Goal: Information Seeking & Learning: Check status

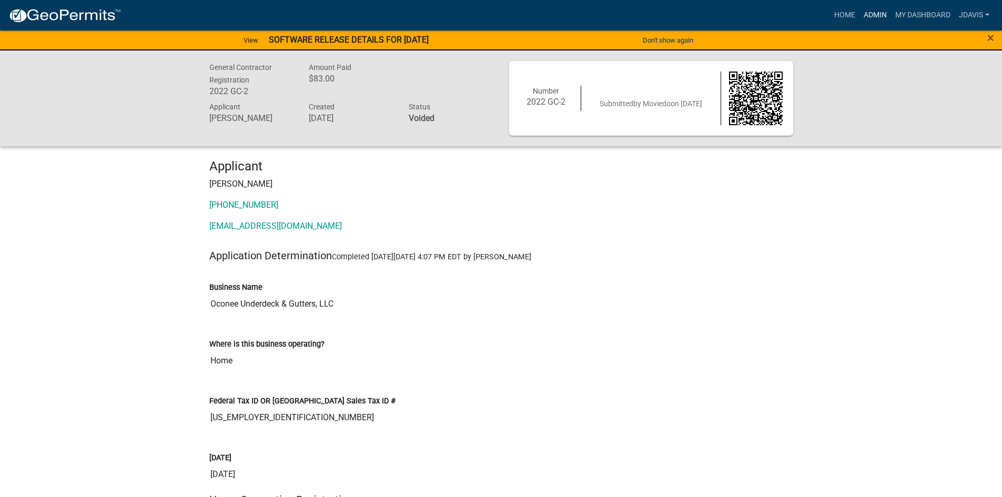
click at [876, 17] on link "Admin" at bounding box center [876, 15] width 32 height 20
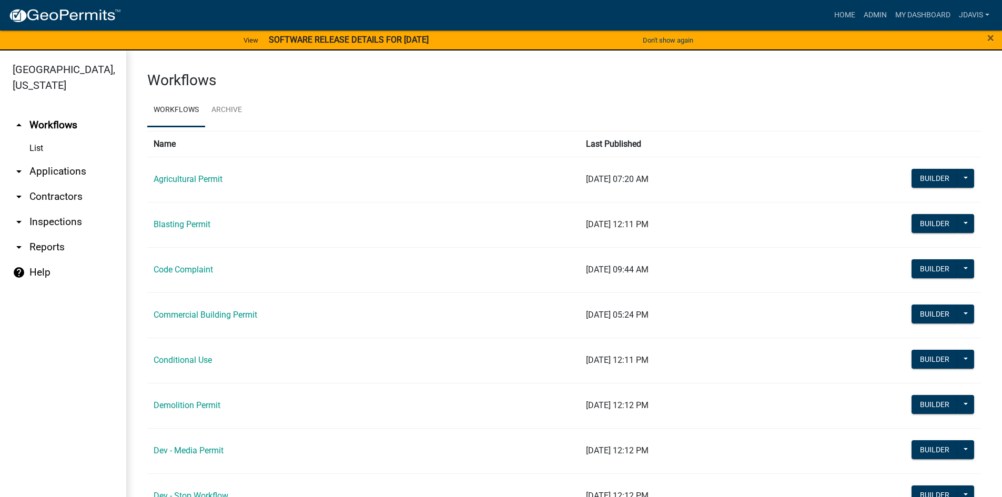
click at [76, 167] on link "arrow_drop_down Applications" at bounding box center [63, 171] width 126 height 25
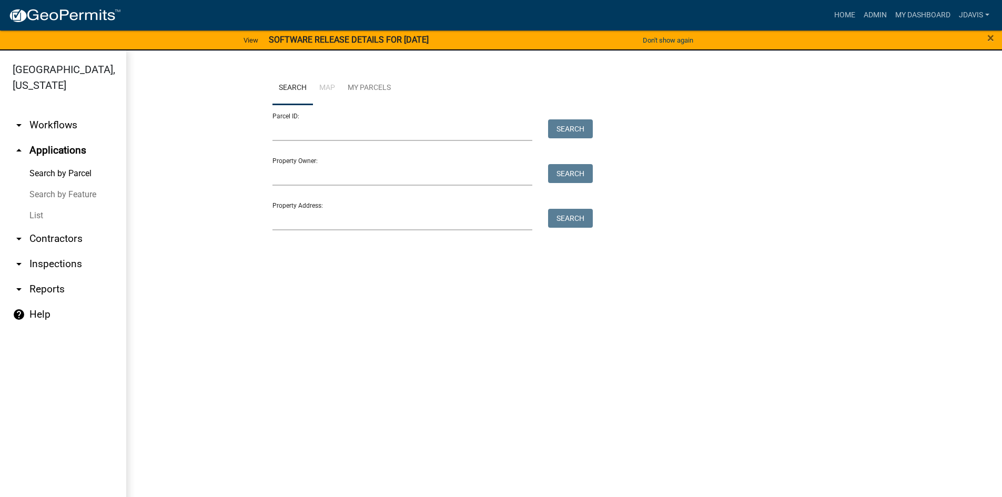
click at [37, 215] on link "List" at bounding box center [63, 215] width 126 height 21
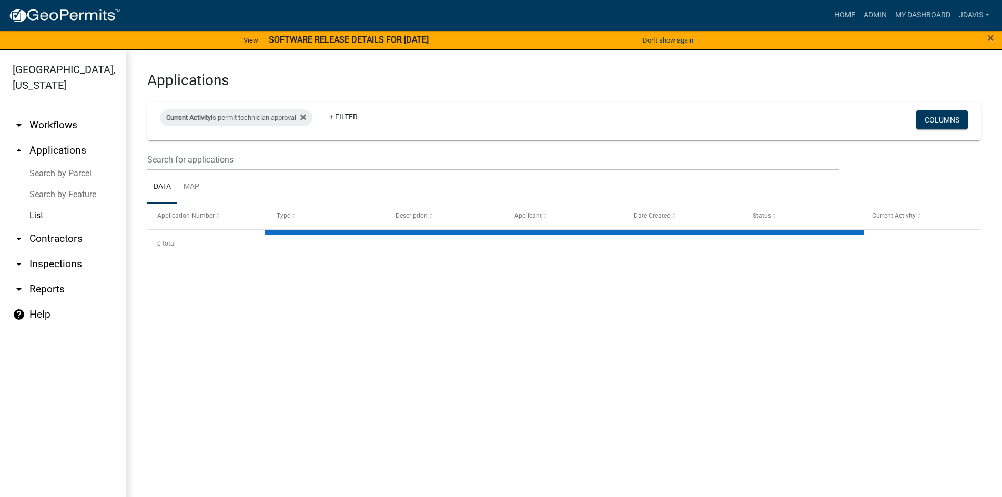
select select "2: 50"
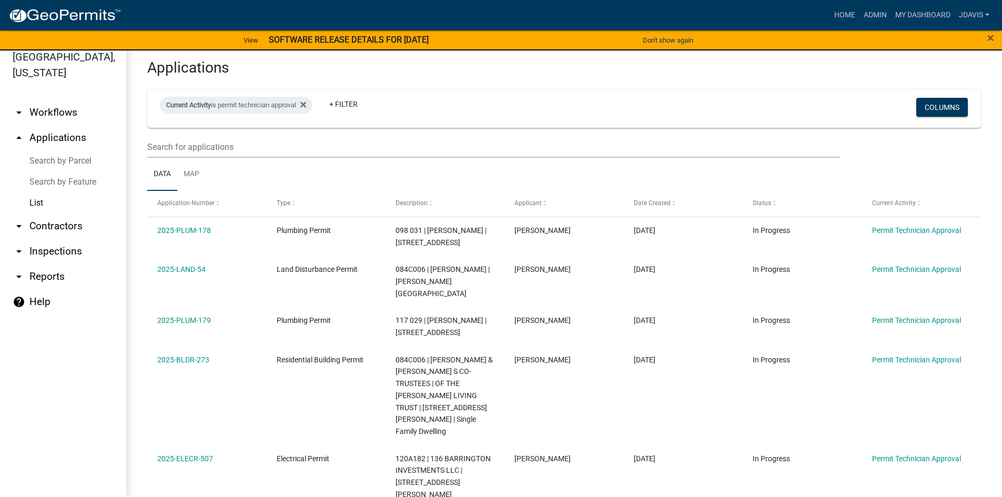
click at [37, 201] on link "List" at bounding box center [63, 203] width 126 height 21
click at [306, 103] on icon at bounding box center [303, 105] width 6 height 6
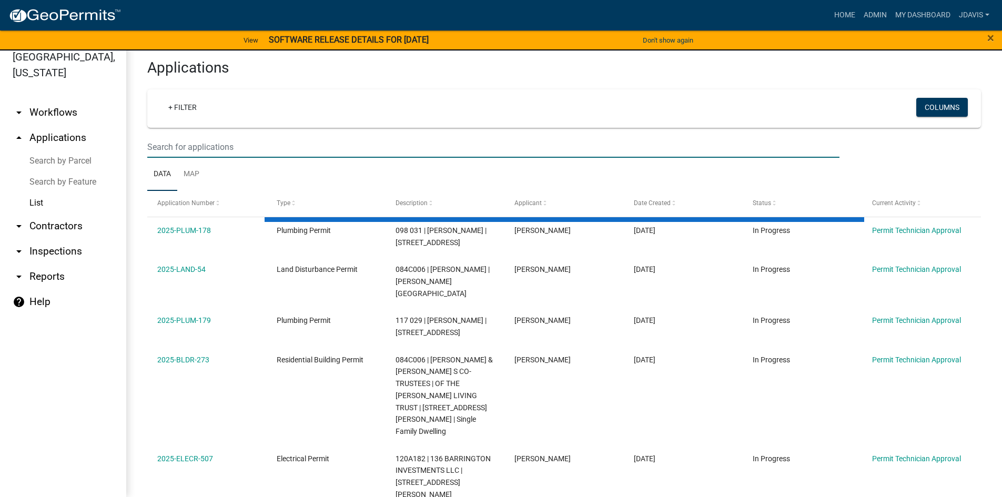
click at [306, 141] on input "text" at bounding box center [493, 147] width 692 height 22
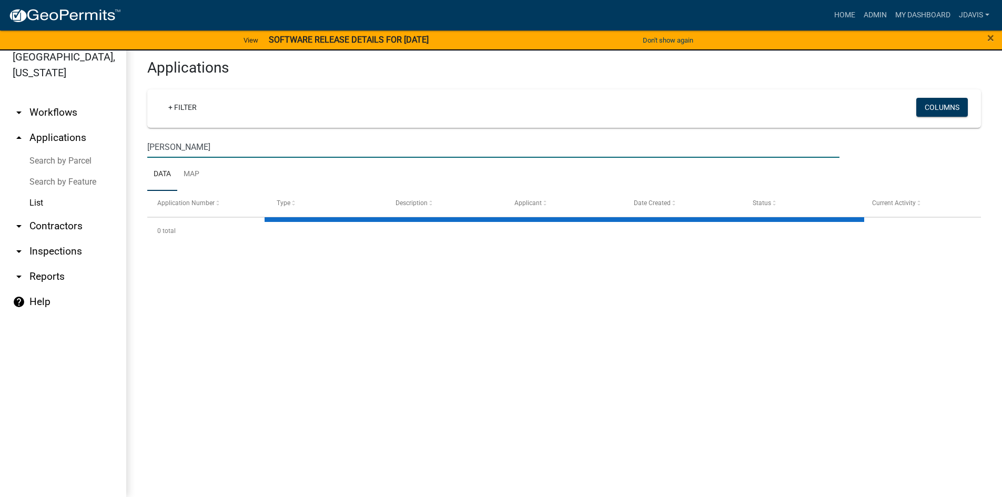
type input "[PERSON_NAME]"
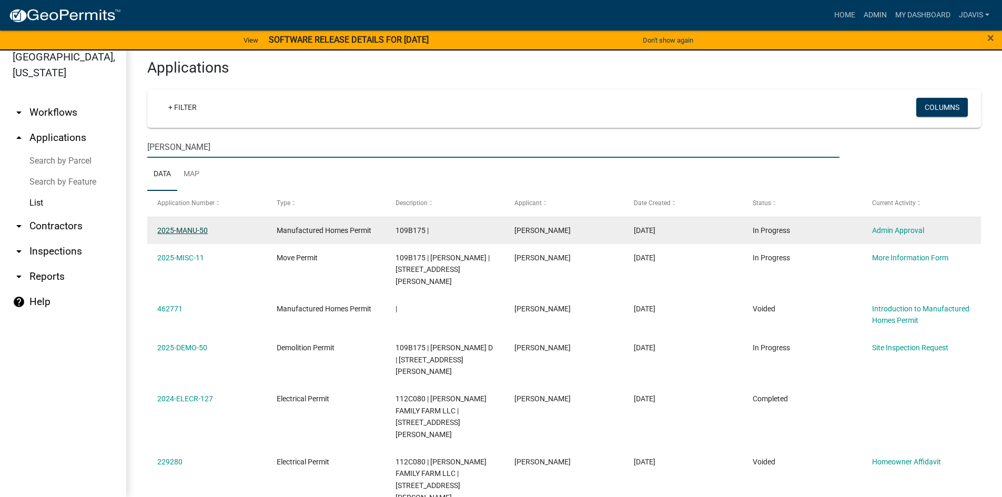
click at [177, 229] on link "2025-MANU-50" at bounding box center [182, 230] width 51 height 8
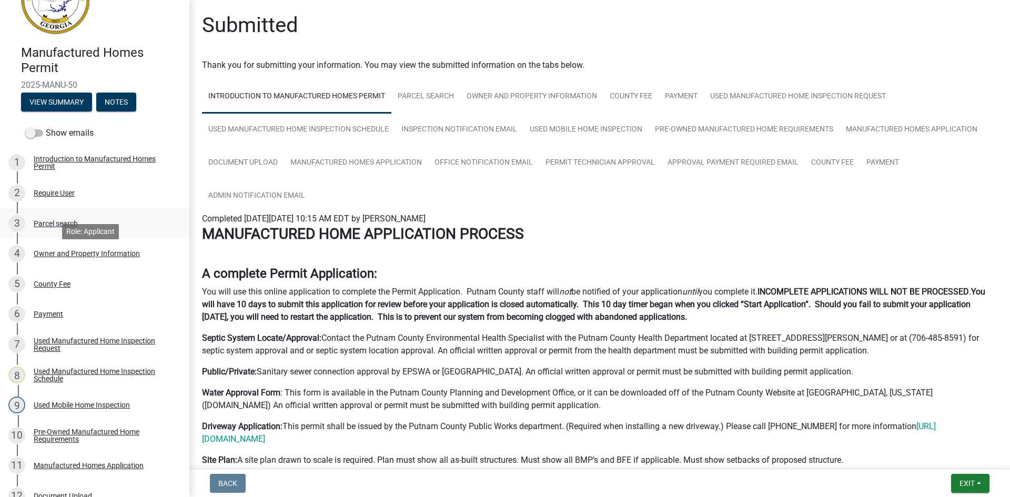
scroll to position [158, 0]
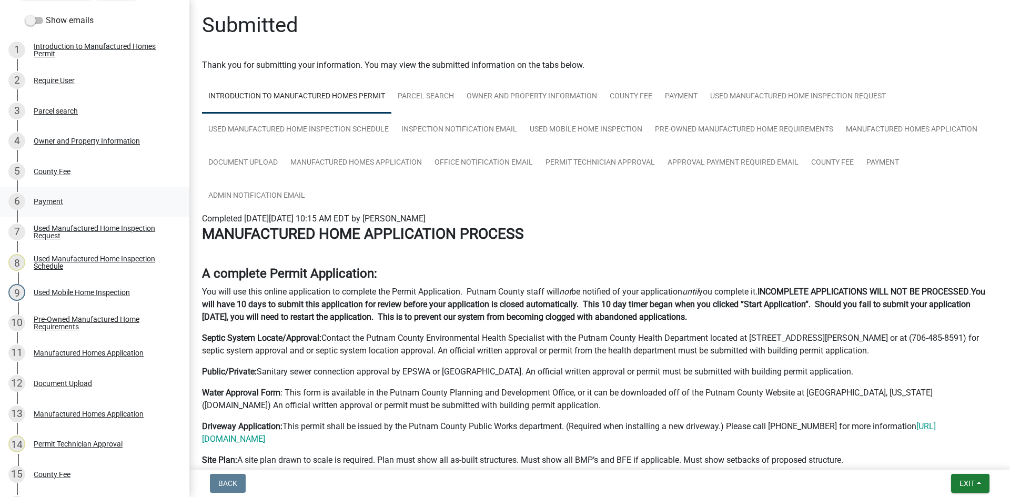
click at [52, 201] on div "Payment" at bounding box center [48, 201] width 29 height 7
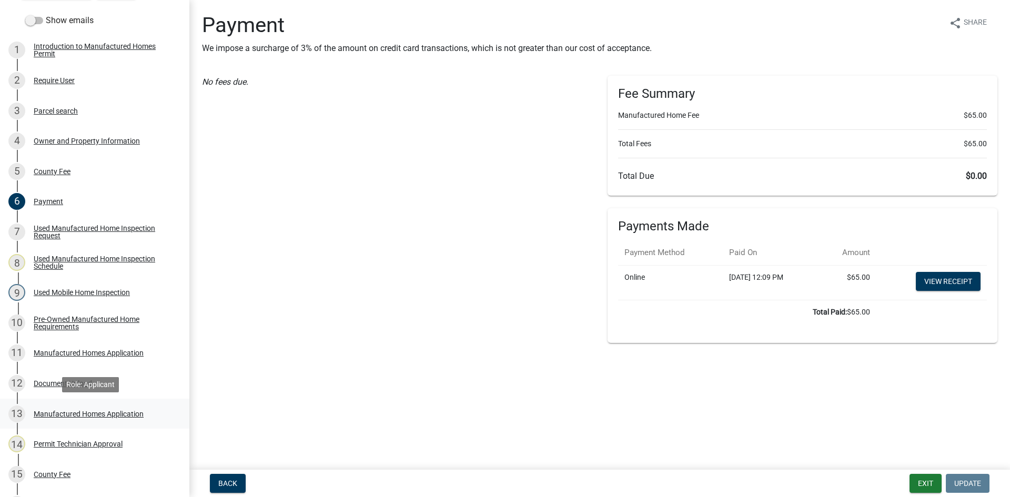
click at [92, 415] on div "Manufactured Homes Application" at bounding box center [89, 413] width 110 height 7
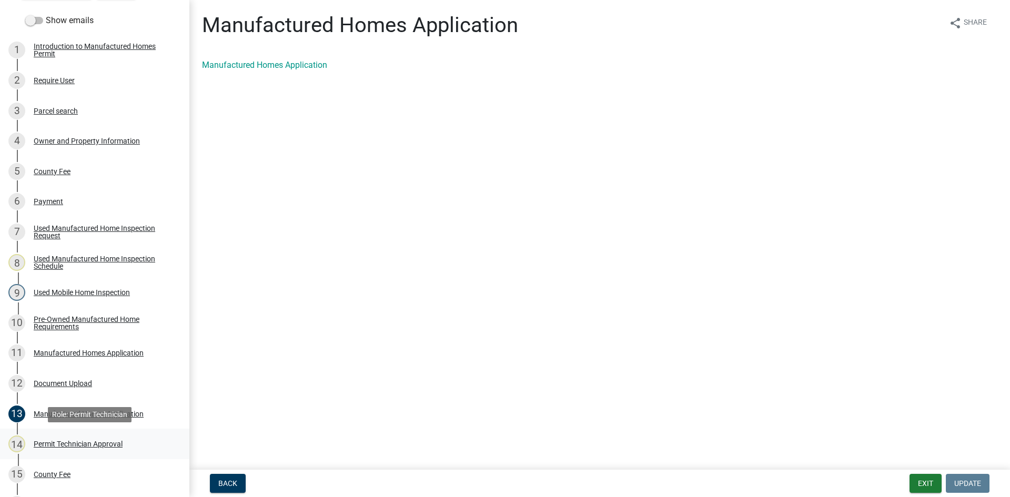
click at [113, 440] on div "Permit Technician Approval" at bounding box center [78, 443] width 89 height 7
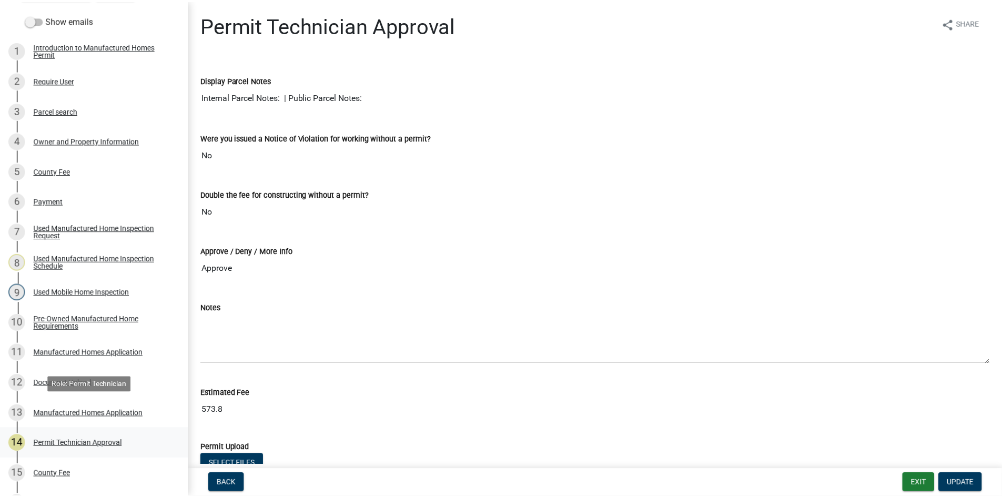
scroll to position [263, 0]
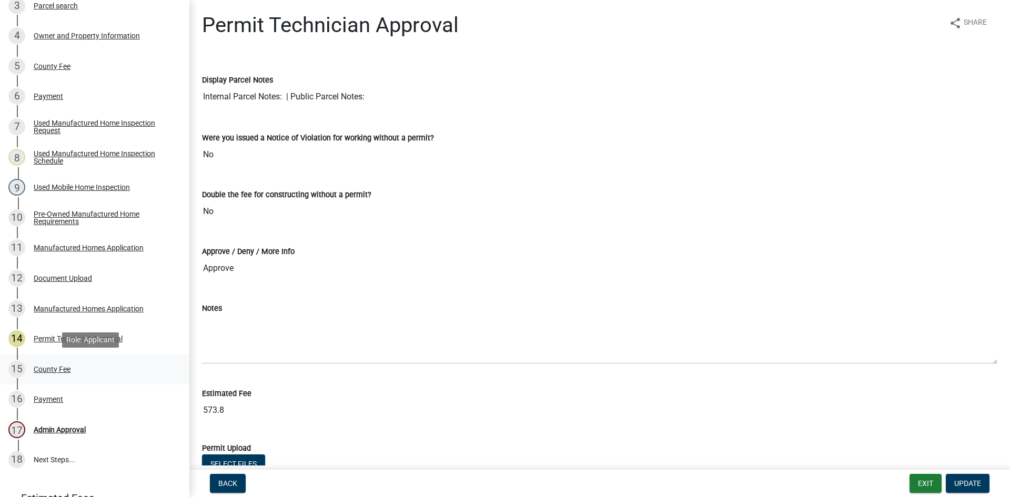
click at [58, 368] on div "County Fee" at bounding box center [52, 369] width 37 height 7
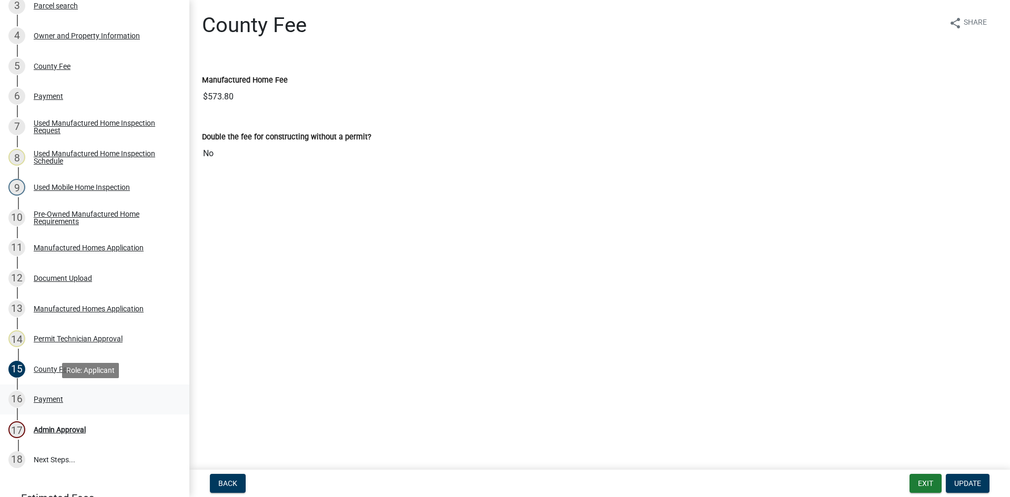
click at [54, 397] on div "Payment" at bounding box center [48, 399] width 29 height 7
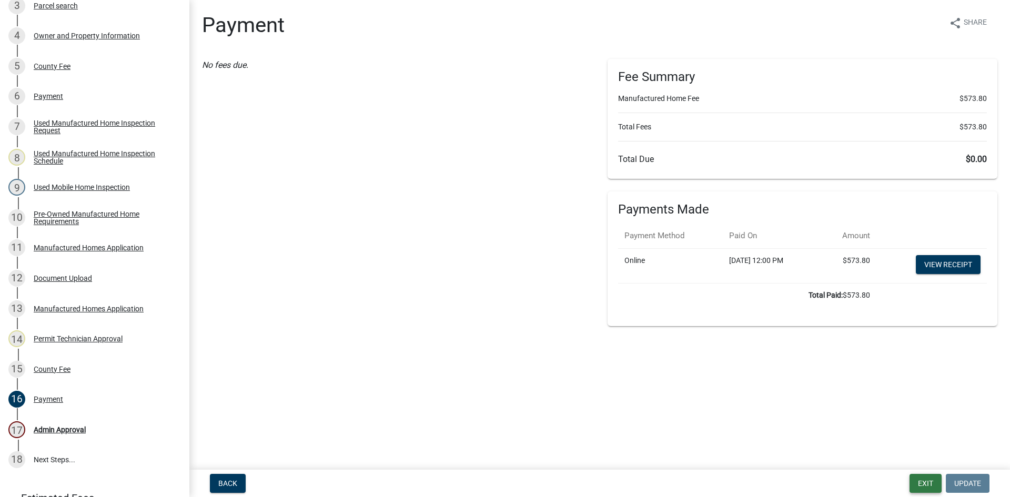
click at [928, 482] on button "Exit" at bounding box center [926, 483] width 32 height 19
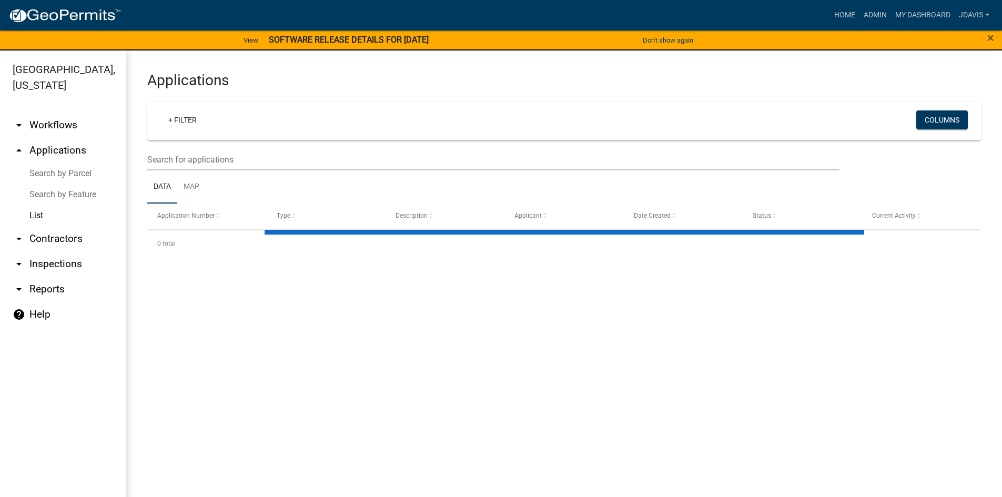
select select "2: 50"
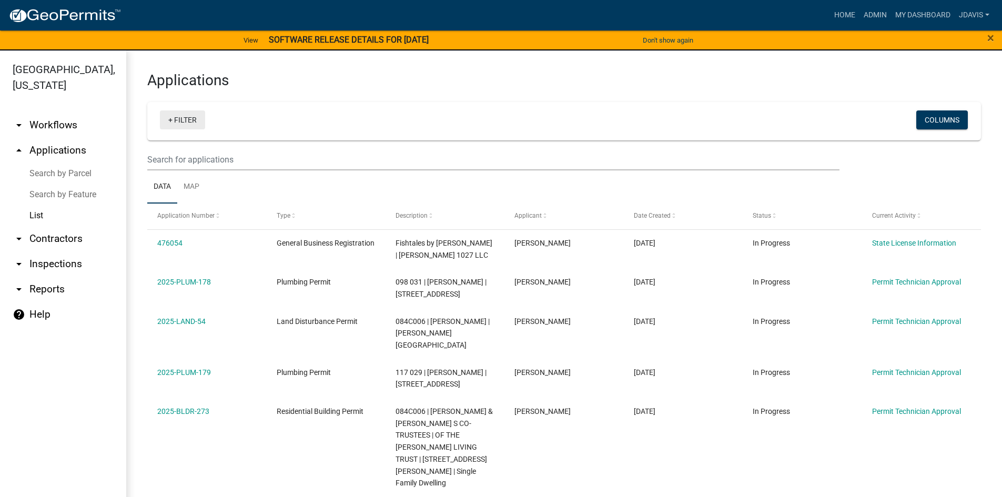
click at [169, 118] on link "+ Filter" at bounding box center [182, 119] width 45 height 19
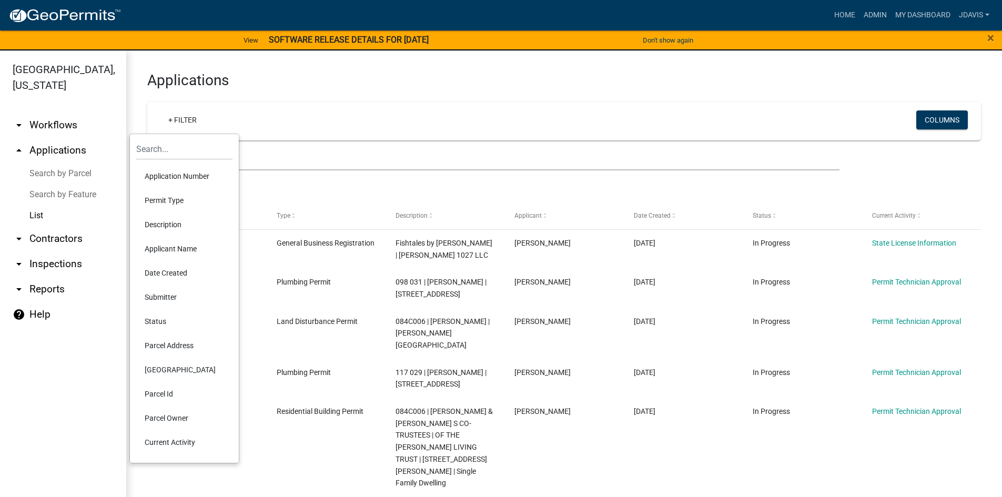
click at [192, 440] on li "Current Activity" at bounding box center [184, 442] width 96 height 24
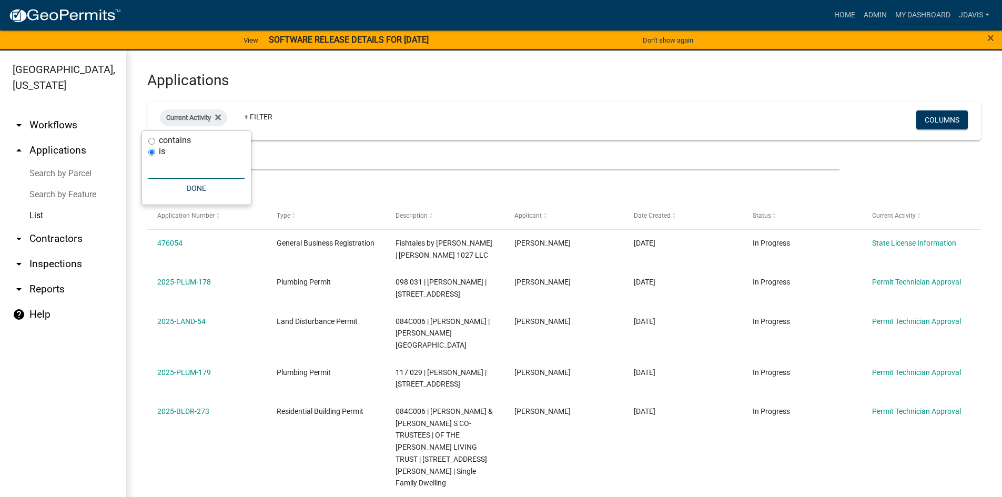
click at [206, 166] on input "text" at bounding box center [196, 168] width 96 height 22
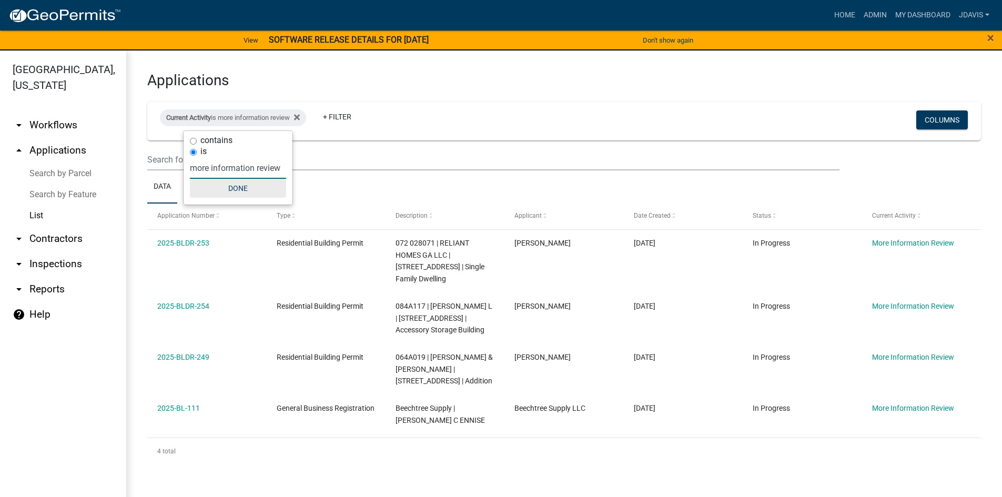
type input "more information review"
click at [231, 185] on button "Done" at bounding box center [238, 188] width 96 height 19
drag, startPoint x: 151, startPoint y: 242, endPoint x: 950, endPoint y: 427, distance: 819.8
click at [950, 427] on div "Application Number Type Description Applicant Date Created Status Current Activ…" at bounding box center [564, 334] width 834 height 261
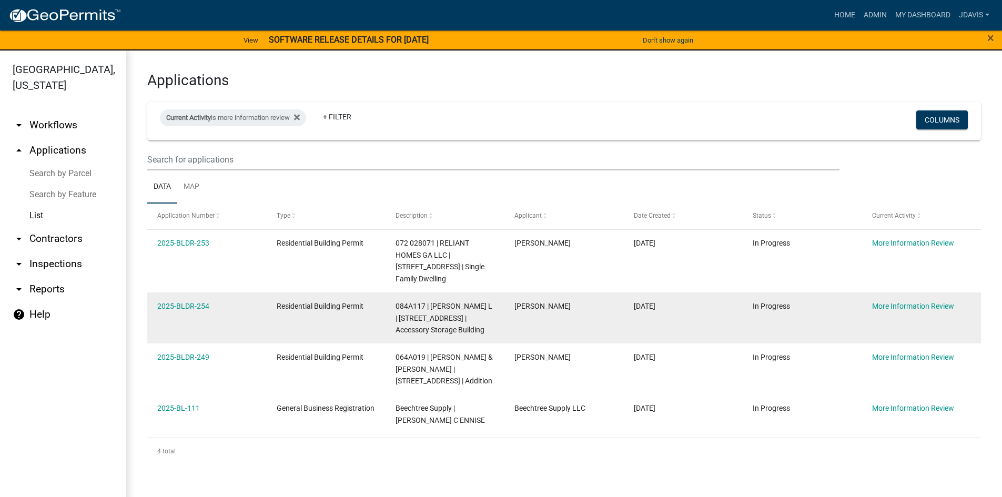
copy div "2025-BLDR-253 Residential Building Permit 072 028071 | RELIANT HOMES GA LLC | […"
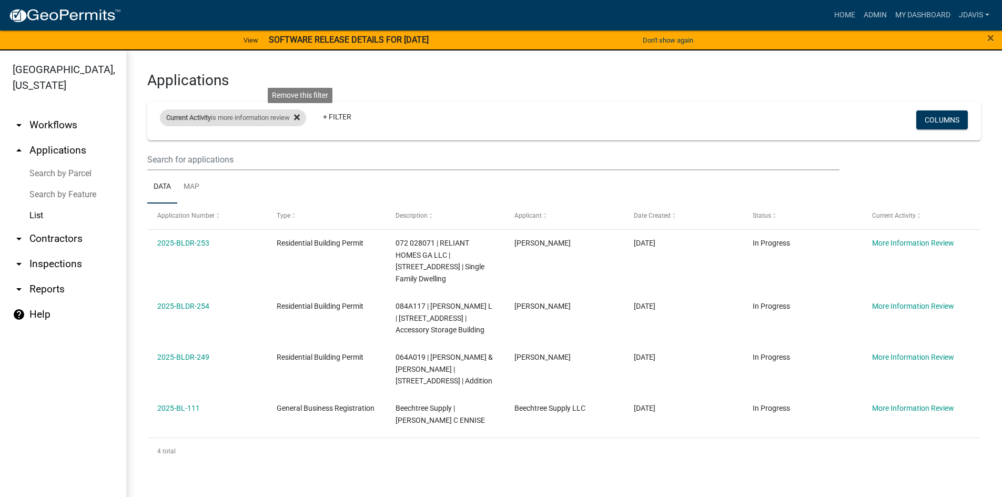
click at [300, 118] on icon at bounding box center [297, 118] width 6 height 6
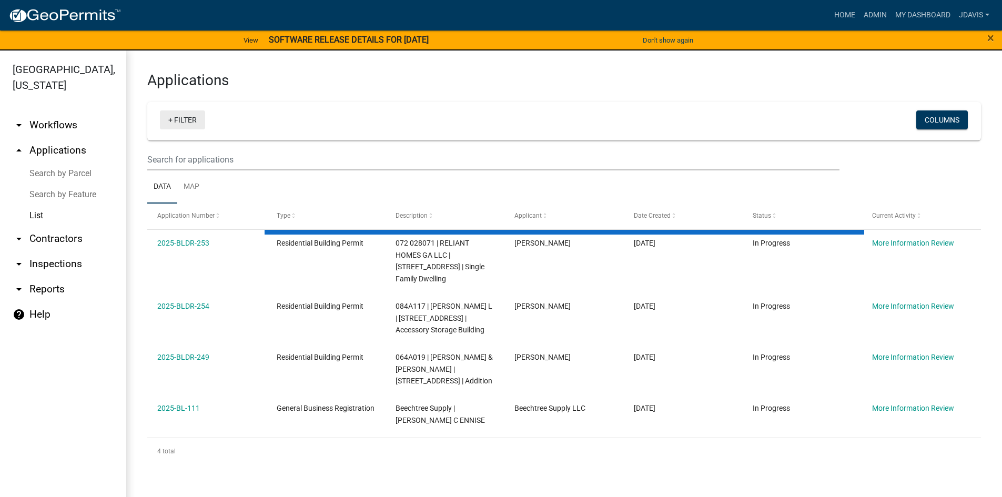
select select "2: 50"
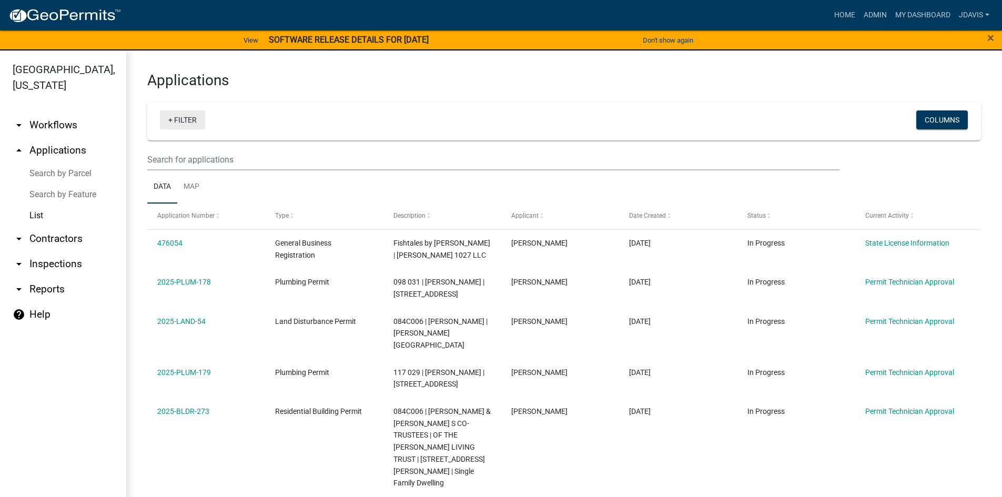
click at [167, 119] on link "+ Filter" at bounding box center [182, 119] width 45 height 19
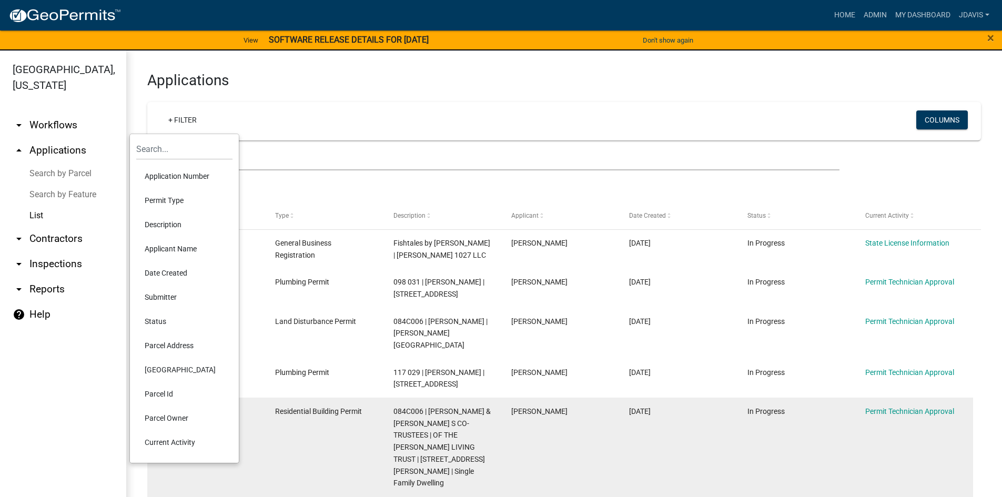
click at [187, 446] on li "Current Activity" at bounding box center [184, 442] width 96 height 24
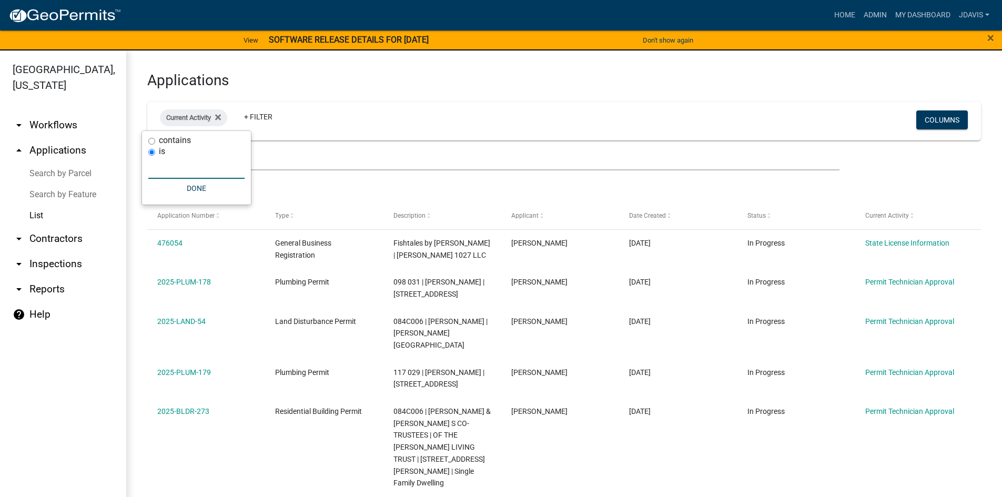
click at [220, 168] on input "text" at bounding box center [196, 168] width 96 height 22
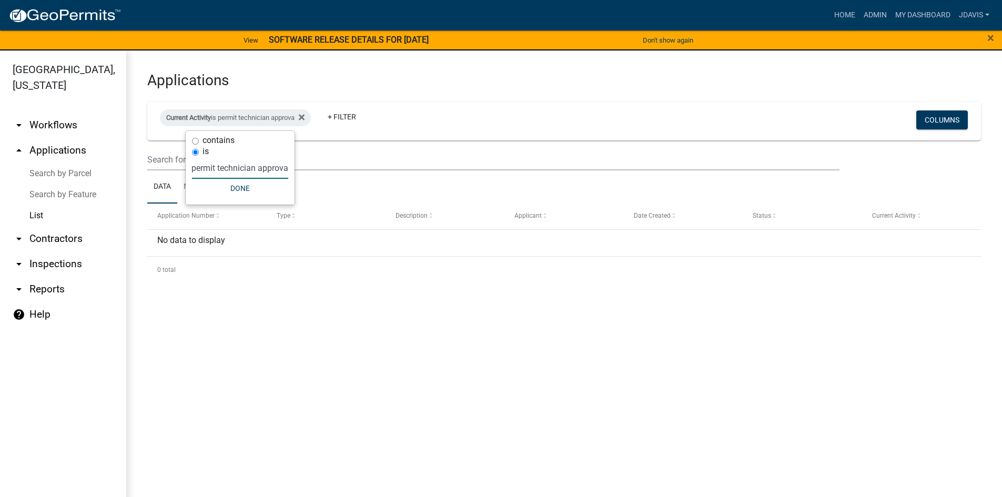
scroll to position [0, 7]
type input "permit technician approval"
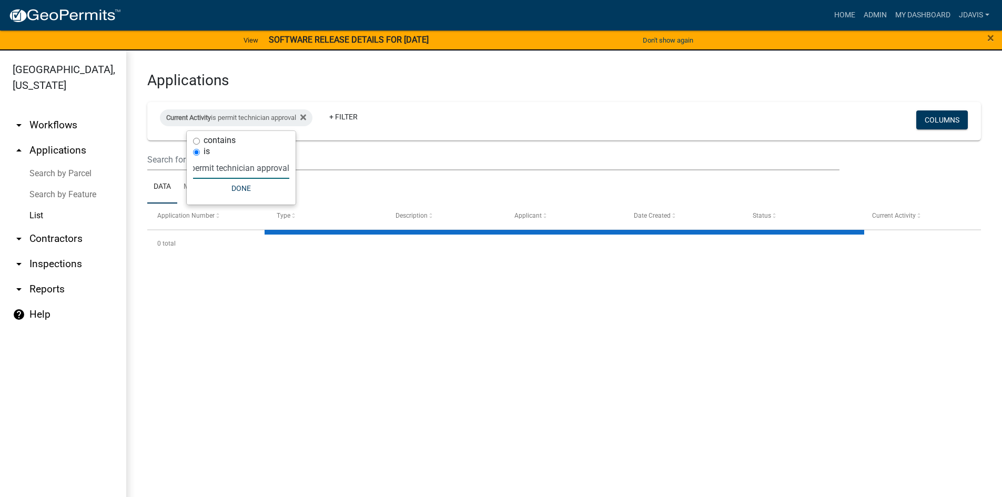
select select "2: 50"
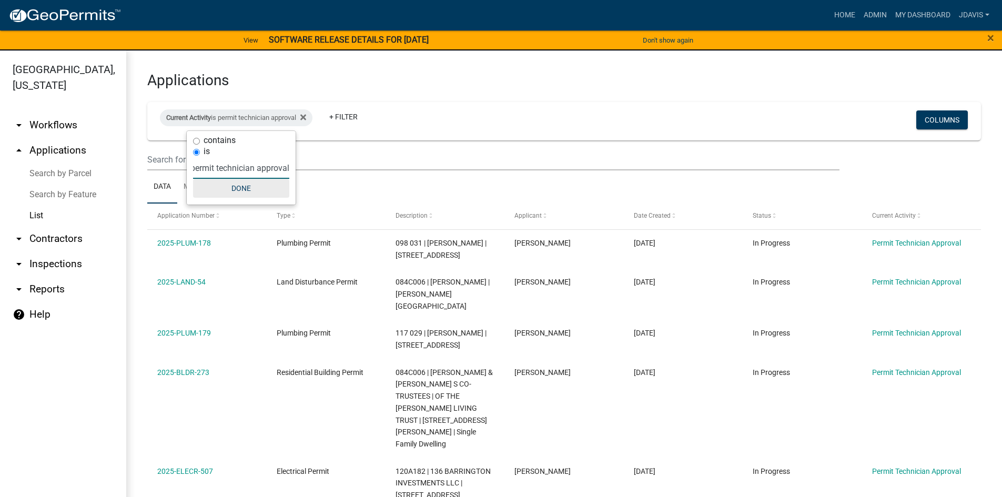
type input "permit technician approval"
click at [234, 185] on button "Done" at bounding box center [241, 188] width 96 height 19
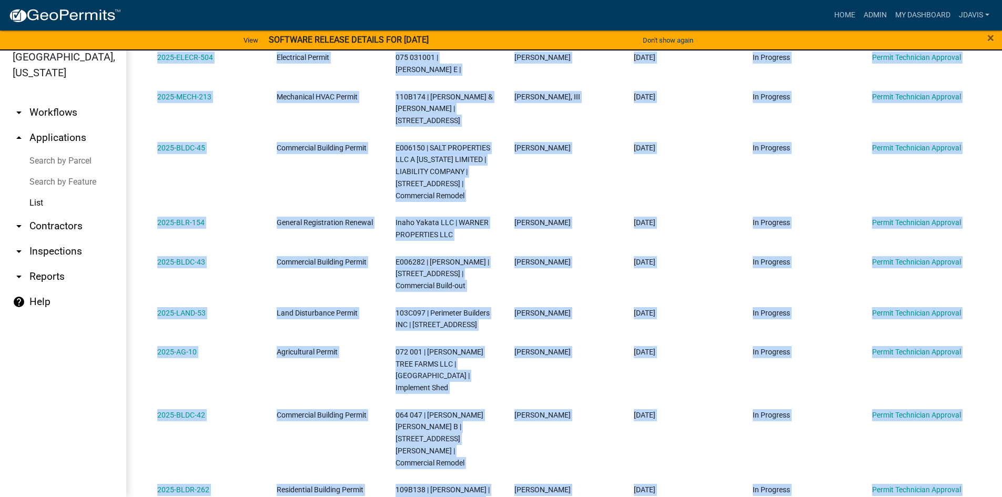
scroll to position [633, 0]
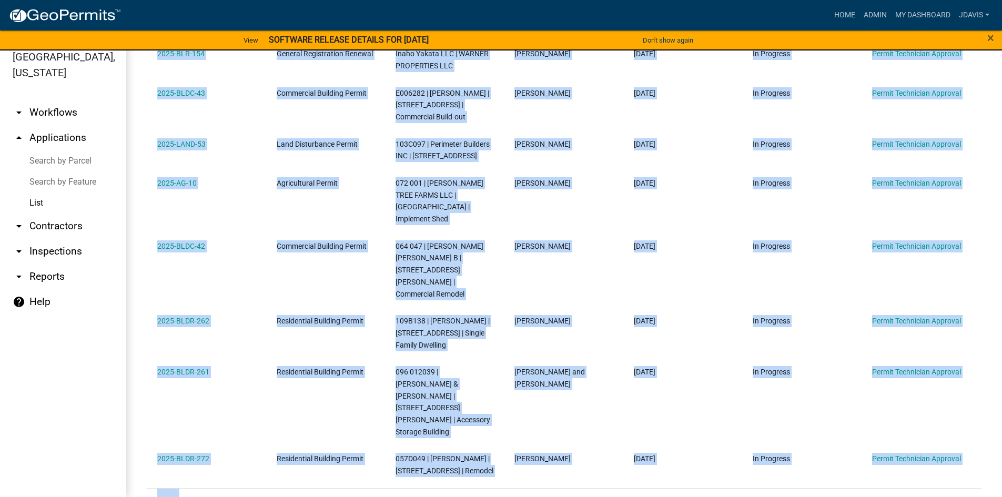
drag, startPoint x: 150, startPoint y: 241, endPoint x: 953, endPoint y: 418, distance: 822.5
click at [953, 418] on div "Application Number Type Description Applicant Date Created Status Current Activ…" at bounding box center [564, 36] width 834 height 957
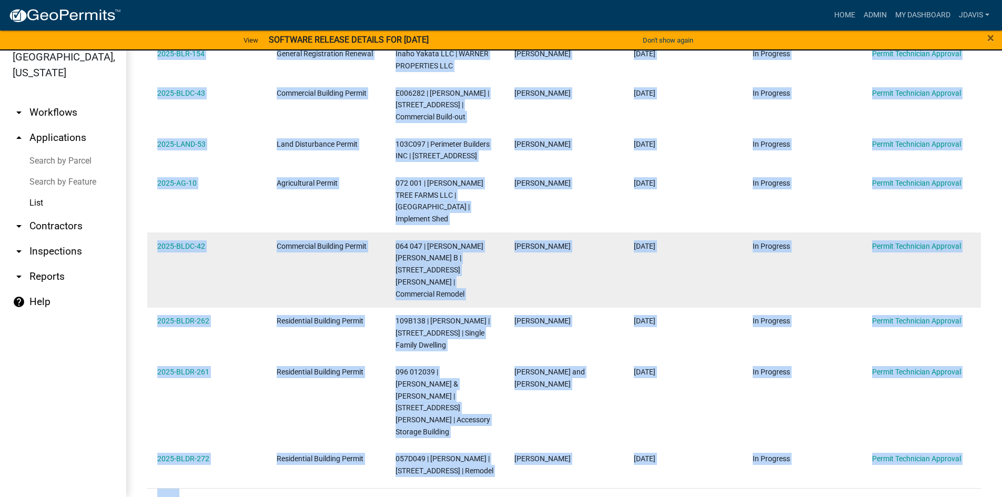
copy div "2025-PLUM-178 Plumbing Permit 098 031 | [PERSON_NAME] | [STREET_ADDRESS] Kennet…"
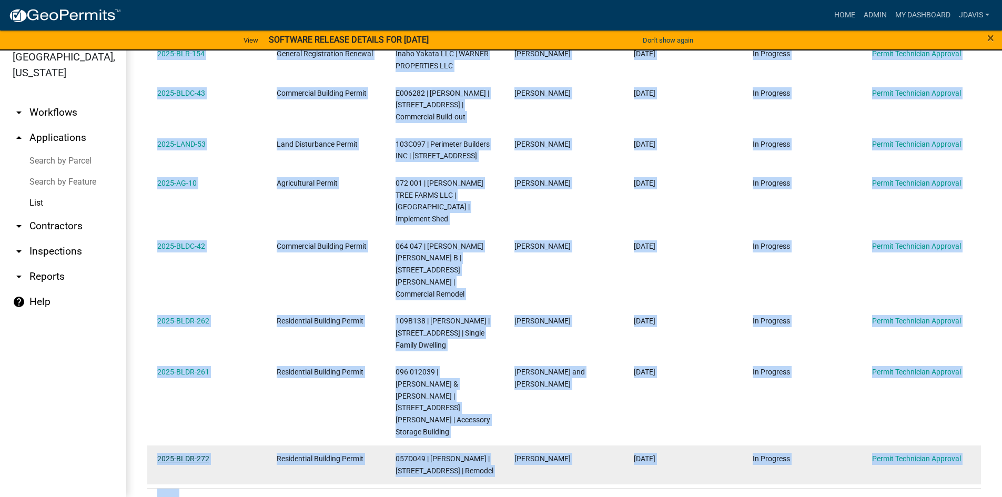
click at [191, 455] on link "2025-BLDR-272" at bounding box center [183, 459] width 52 height 8
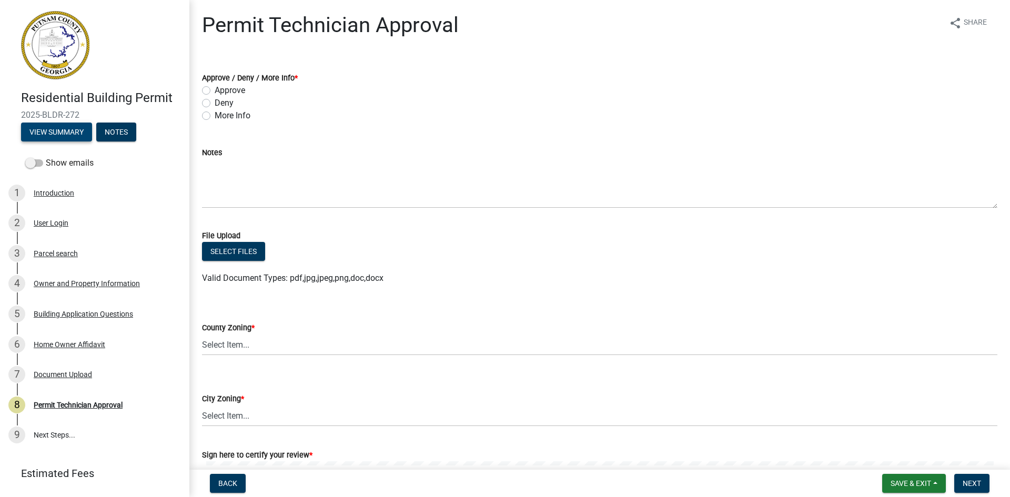
click at [78, 129] on button "View Summary" at bounding box center [56, 132] width 71 height 19
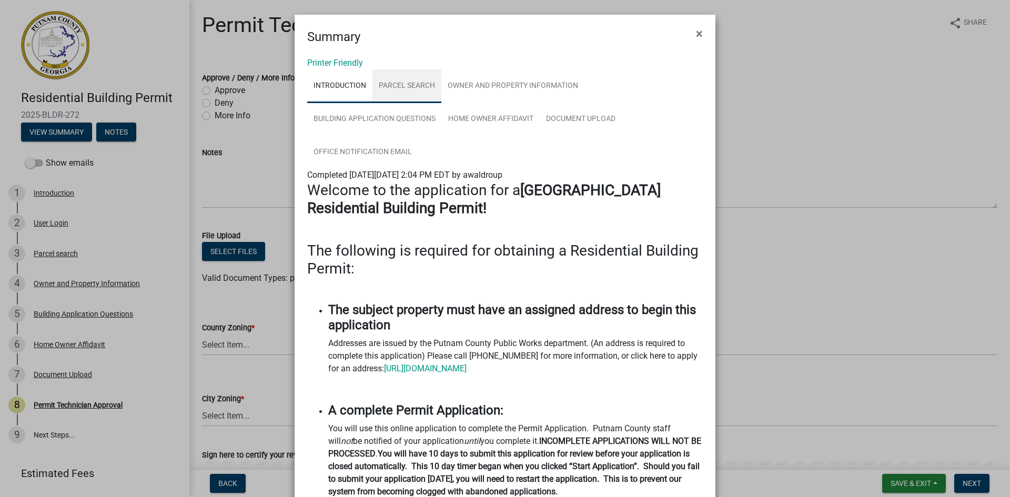
click at [412, 89] on link "Parcel search" at bounding box center [406, 86] width 69 height 34
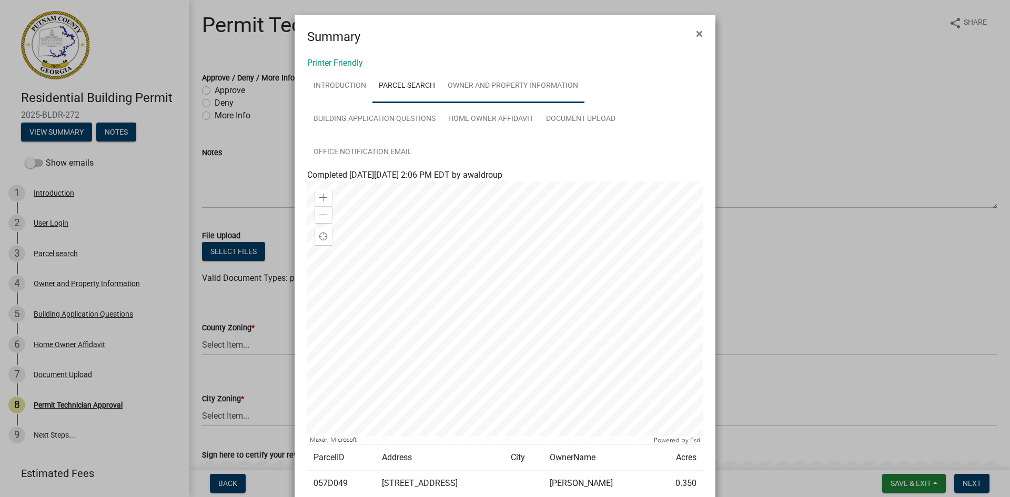
click at [530, 83] on link "Owner and Property Information" at bounding box center [512, 86] width 143 height 34
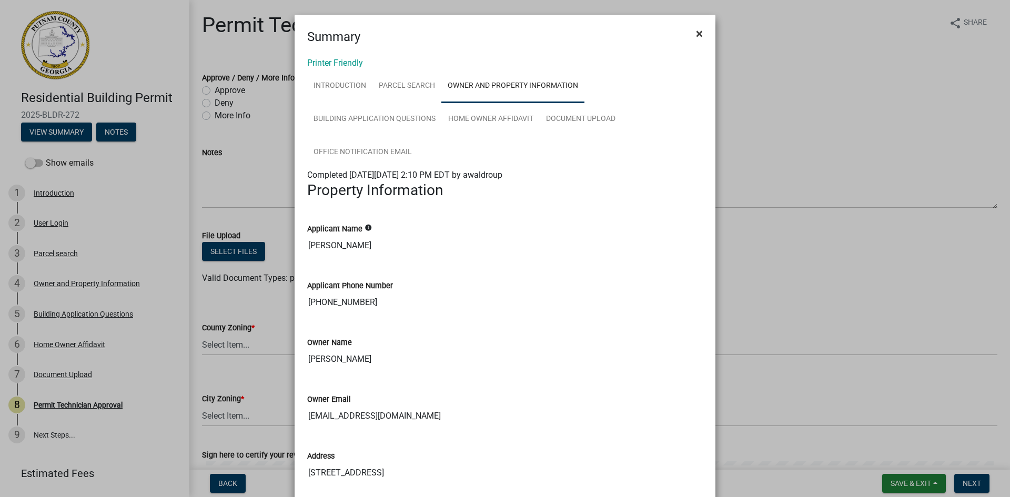
click at [696, 33] on span "×" at bounding box center [699, 33] width 7 height 15
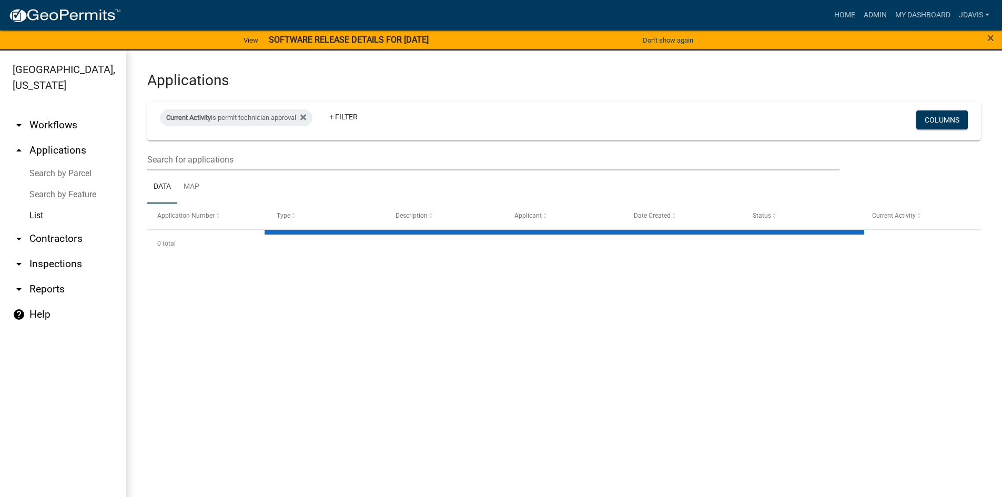
select select "2: 50"
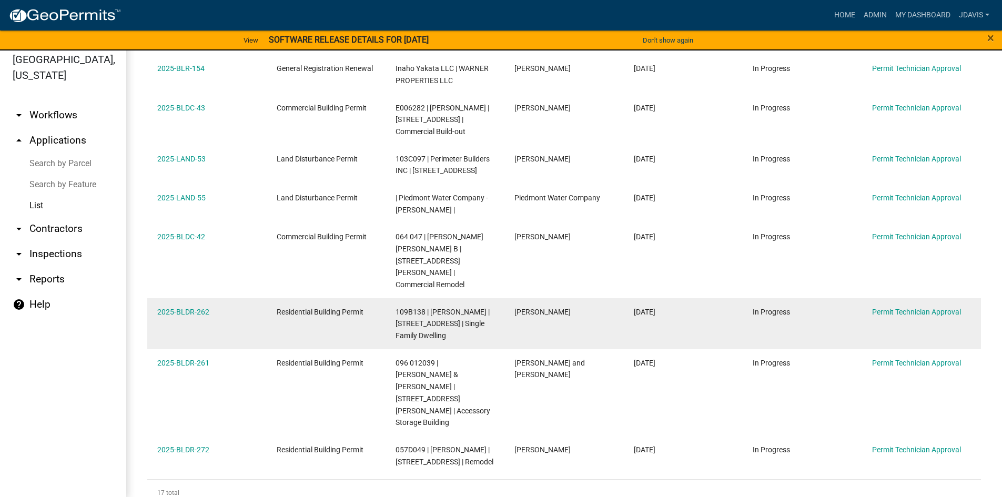
scroll to position [13, 0]
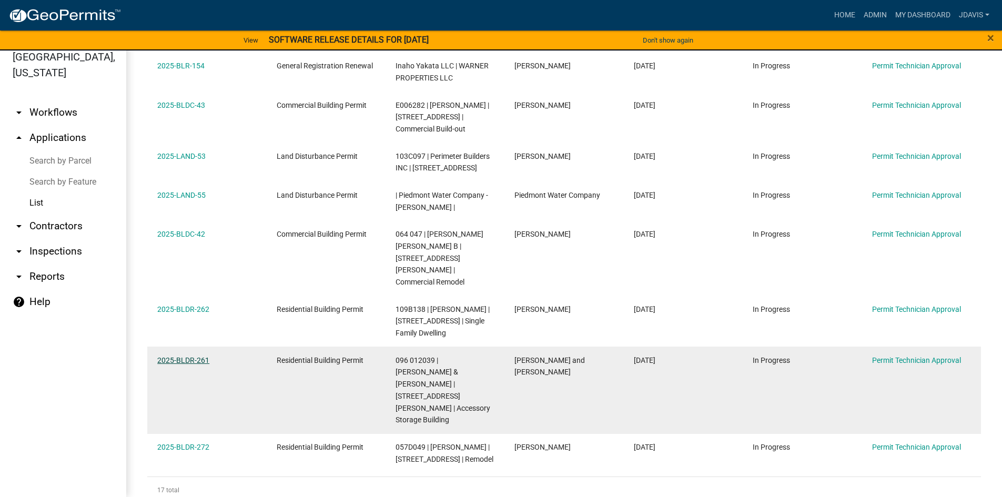
click at [189, 356] on link "2025-BLDR-261" at bounding box center [183, 360] width 52 height 8
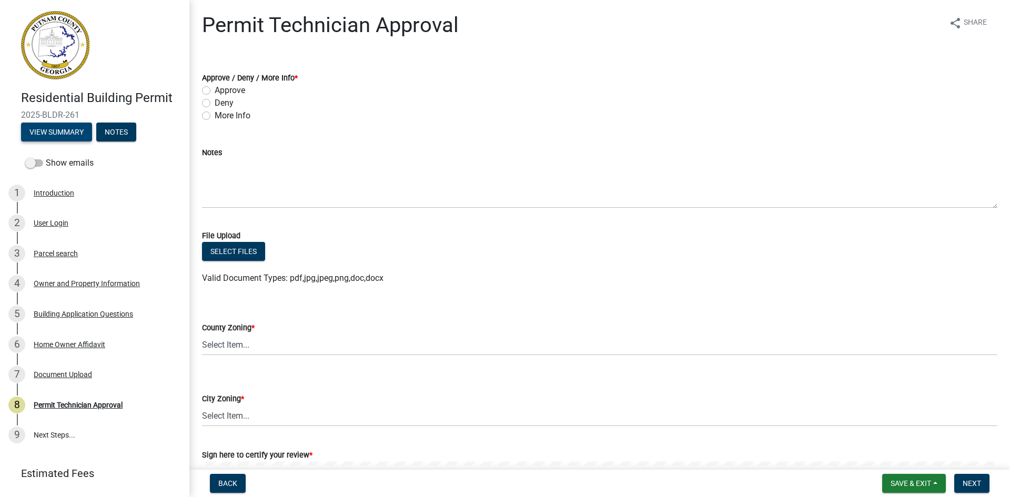
click at [75, 127] on button "View Summary" at bounding box center [56, 132] width 71 height 19
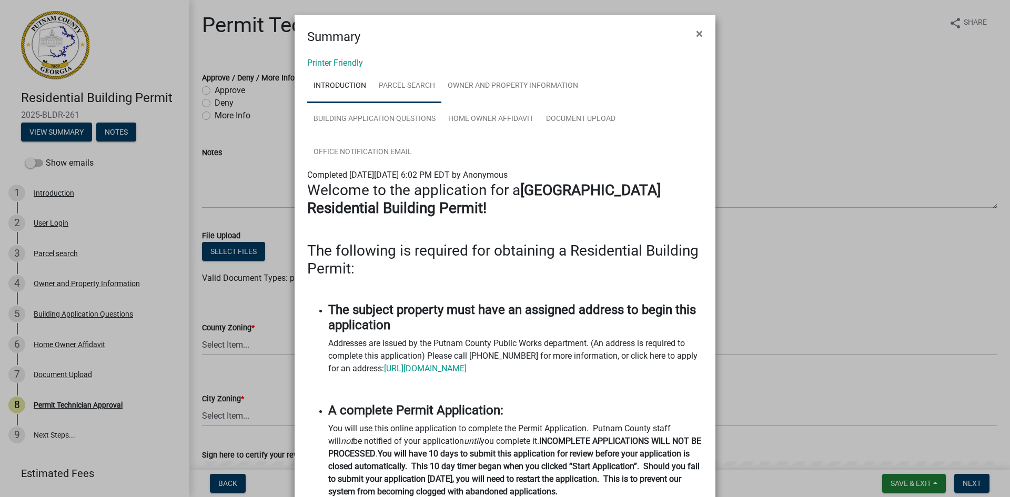
click at [409, 82] on link "Parcel search" at bounding box center [406, 86] width 69 height 34
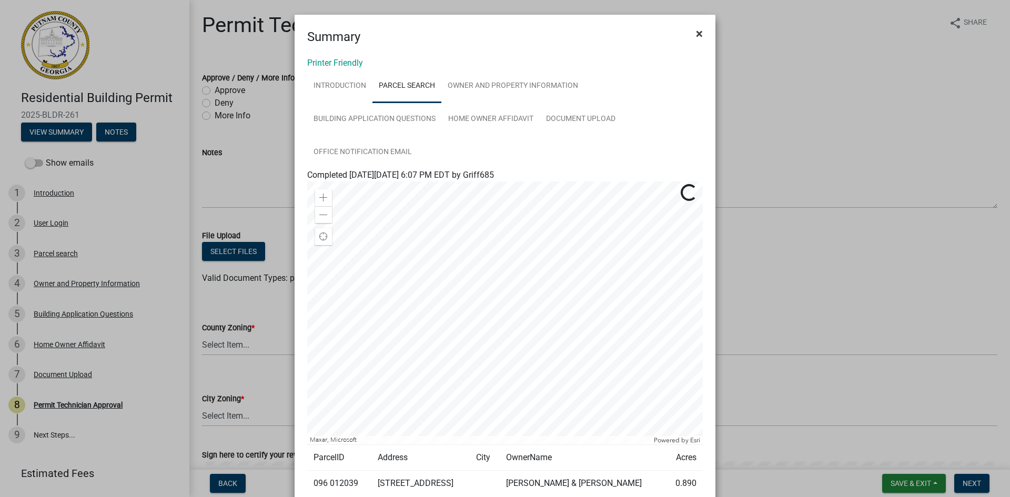
drag, startPoint x: 700, startPoint y: 27, endPoint x: 694, endPoint y: 30, distance: 7.1
click at [699, 27] on button "×" at bounding box center [700, 33] width 24 height 29
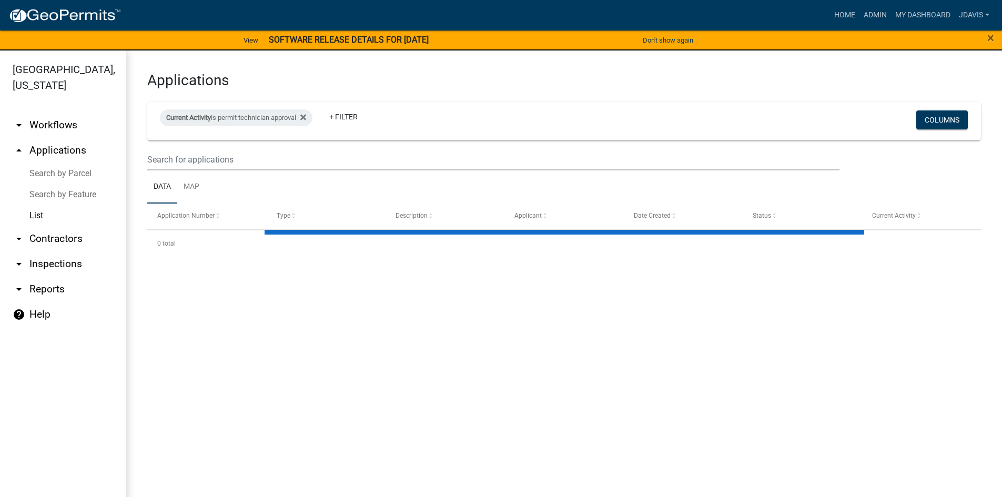
select select "2: 50"
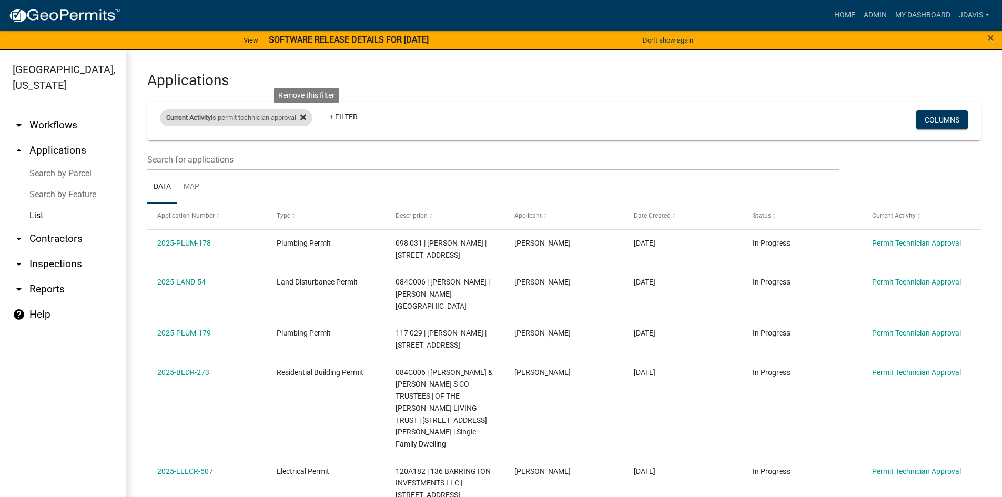
click at [306, 118] on icon at bounding box center [303, 118] width 6 height 6
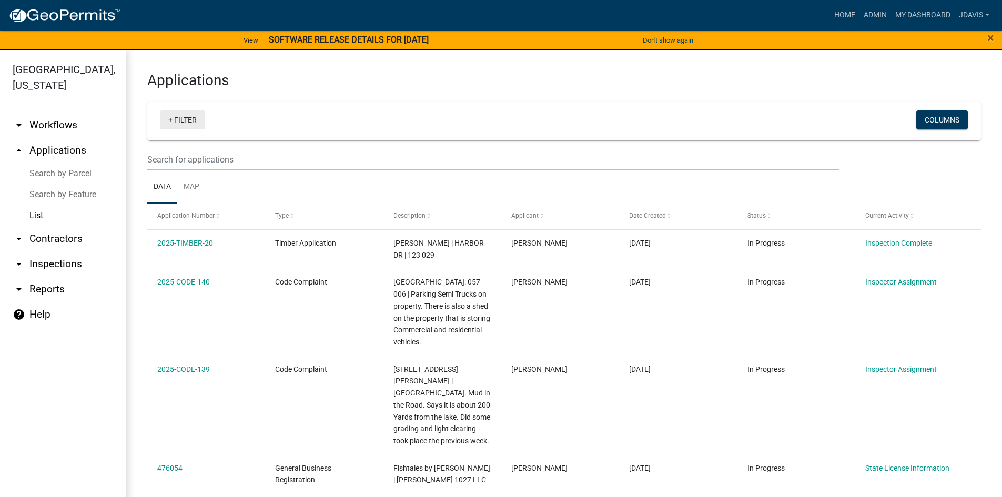
click at [169, 119] on link "+ Filter" at bounding box center [182, 119] width 45 height 19
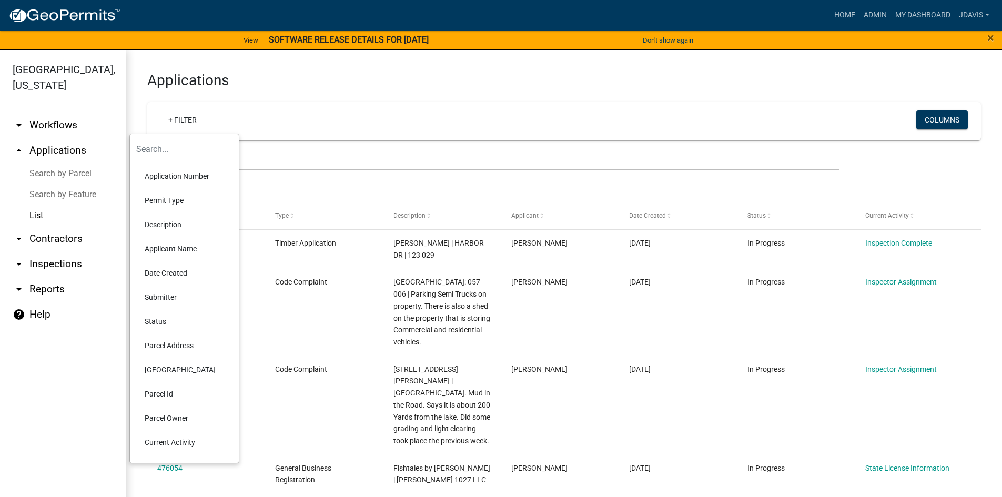
click at [175, 440] on li "Current Activity" at bounding box center [184, 442] width 96 height 24
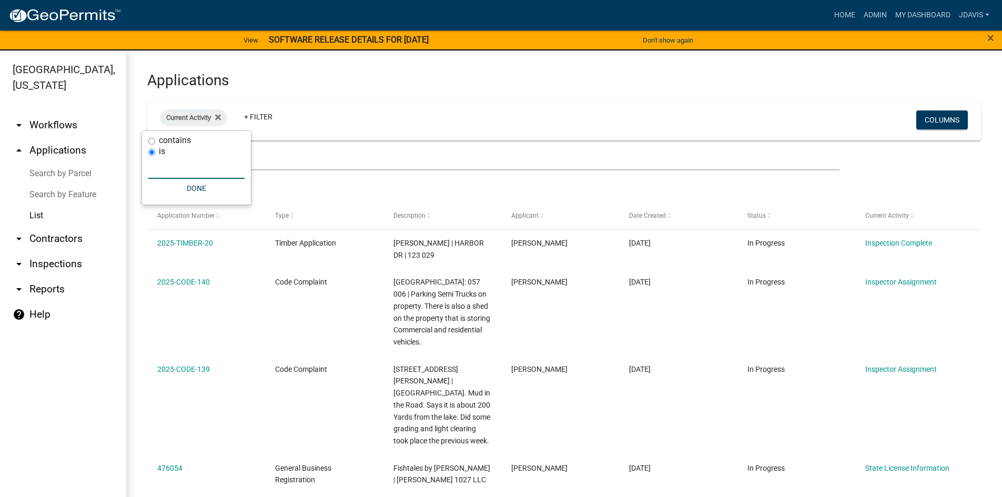
click at [186, 160] on input "text" at bounding box center [196, 168] width 96 height 22
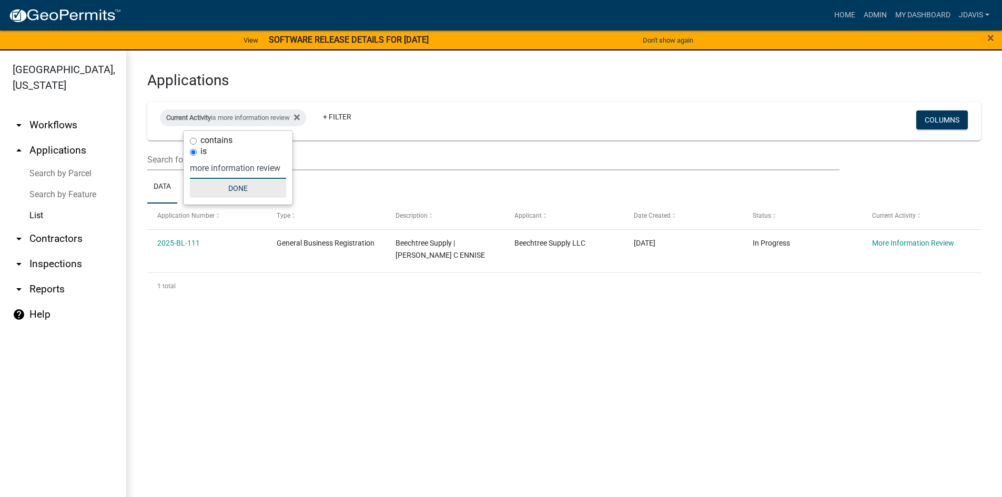
type input "more information review"
click at [227, 194] on button "Done" at bounding box center [238, 188] width 96 height 19
click at [88, 172] on link "Search by Parcel" at bounding box center [63, 173] width 126 height 21
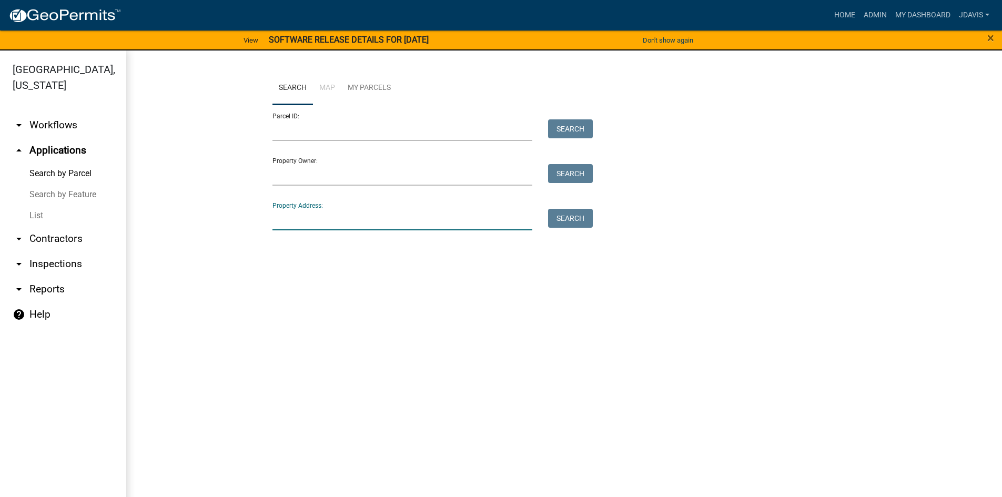
click at [324, 210] on input "Property Address:" at bounding box center [403, 220] width 260 height 22
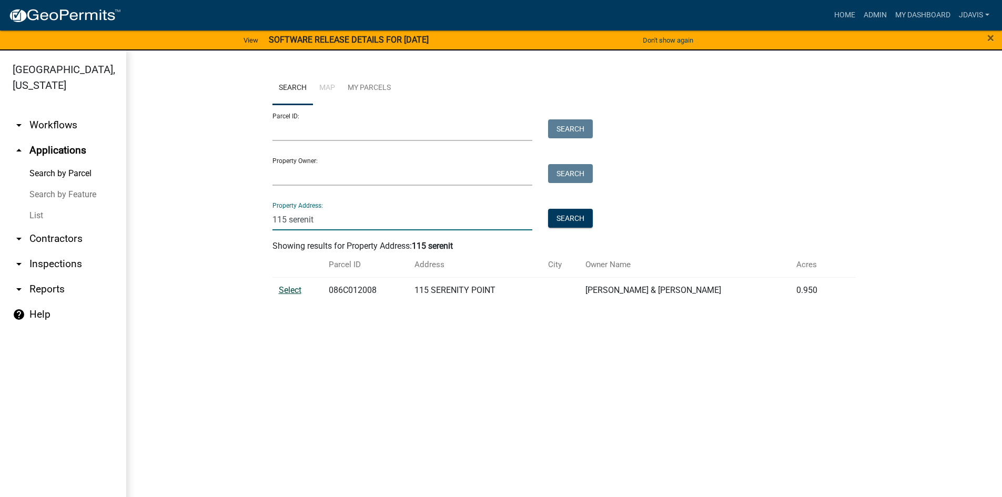
type input "115 serenit"
click at [287, 288] on span "Select" at bounding box center [290, 290] width 23 height 10
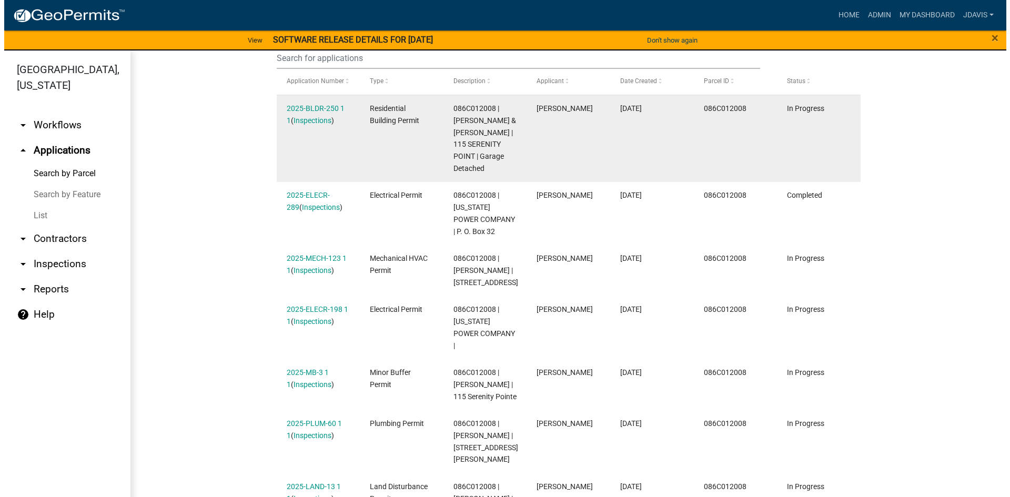
scroll to position [263, 0]
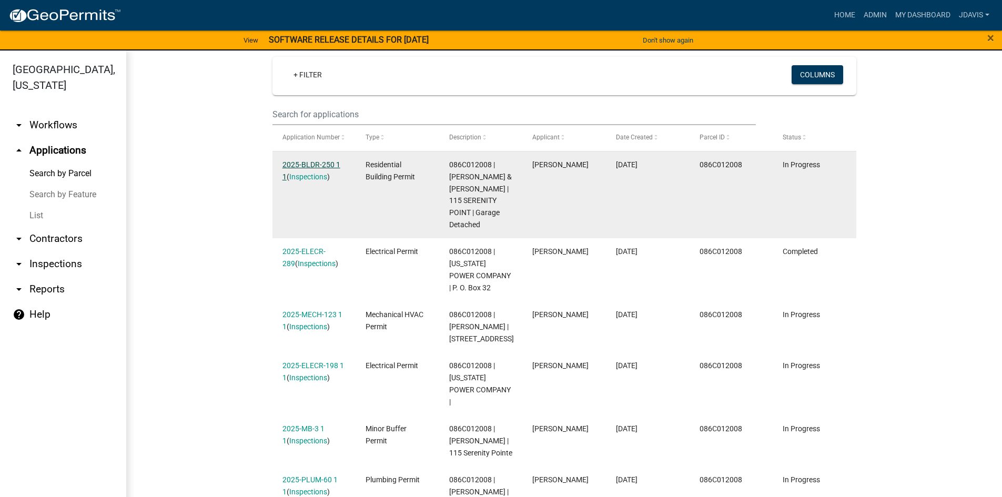
click at [302, 164] on link "2025-BLDR-250 1 1" at bounding box center [312, 170] width 58 height 21
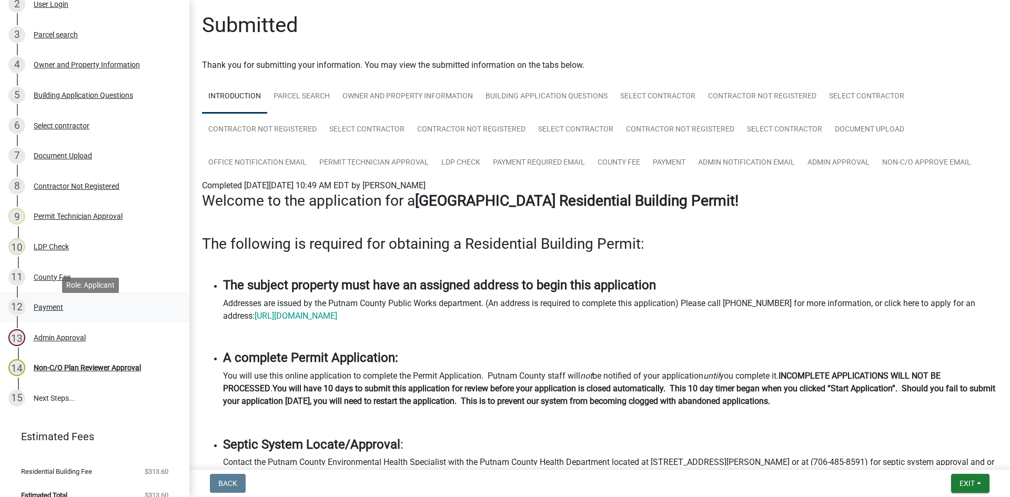
scroll to position [233, 0]
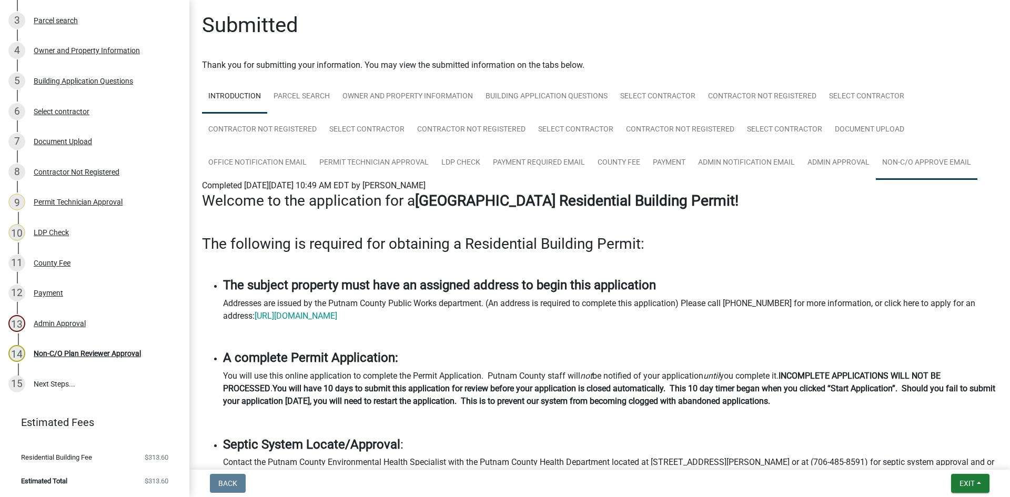
click at [929, 158] on link "Non-C/O Approve Email" at bounding box center [927, 163] width 102 height 34
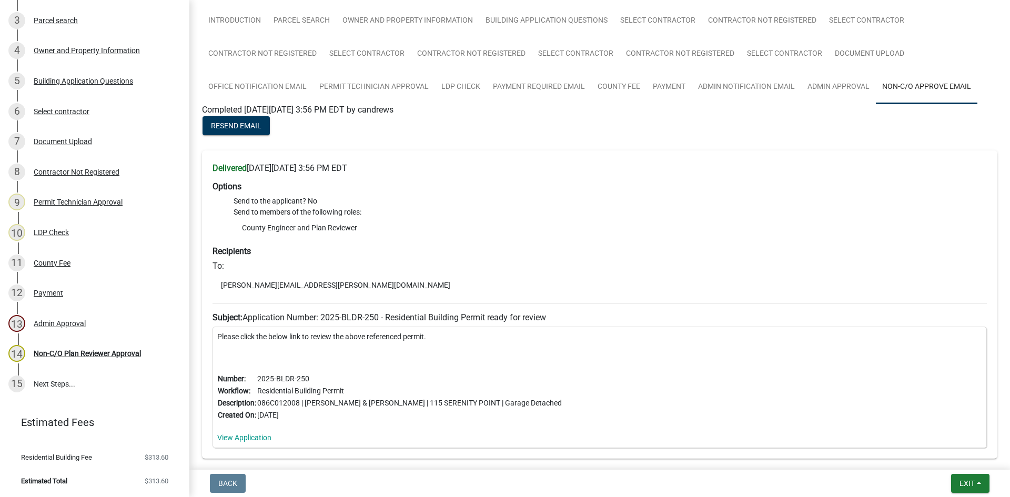
scroll to position [0, 0]
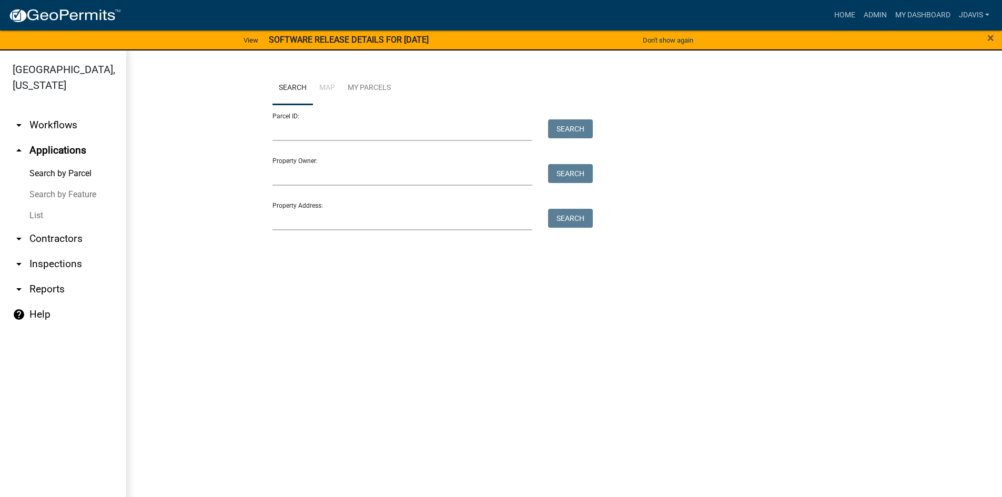
click at [36, 213] on link "List" at bounding box center [63, 215] width 126 height 21
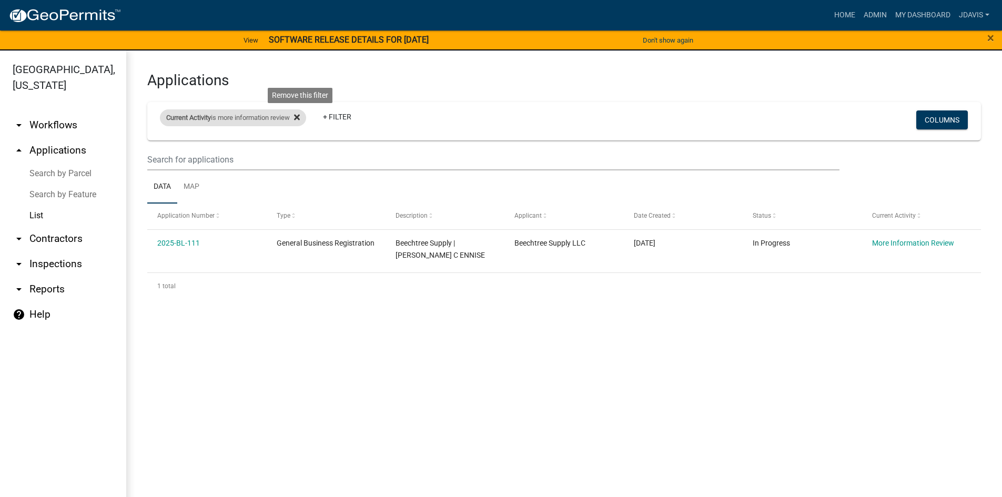
click at [300, 117] on icon at bounding box center [297, 118] width 6 height 6
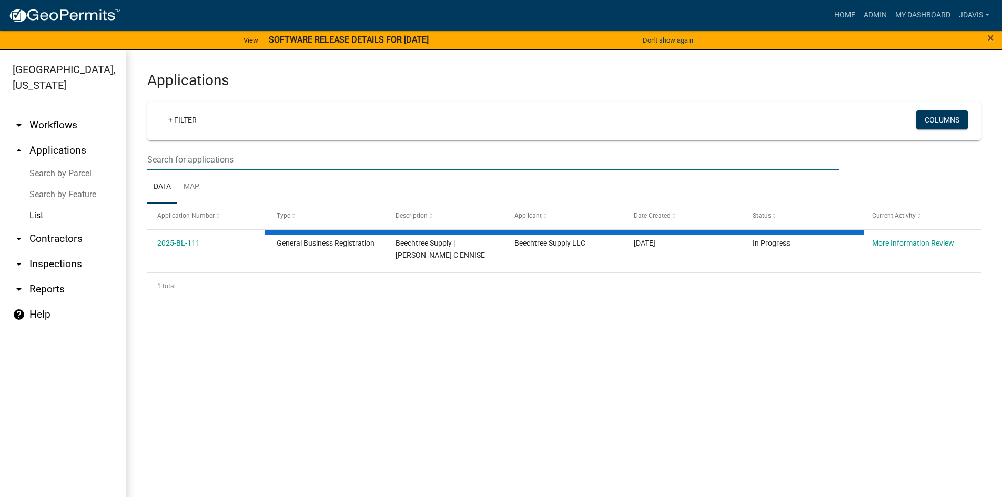
click at [275, 153] on input "text" at bounding box center [493, 160] width 692 height 22
select select "2: 50"
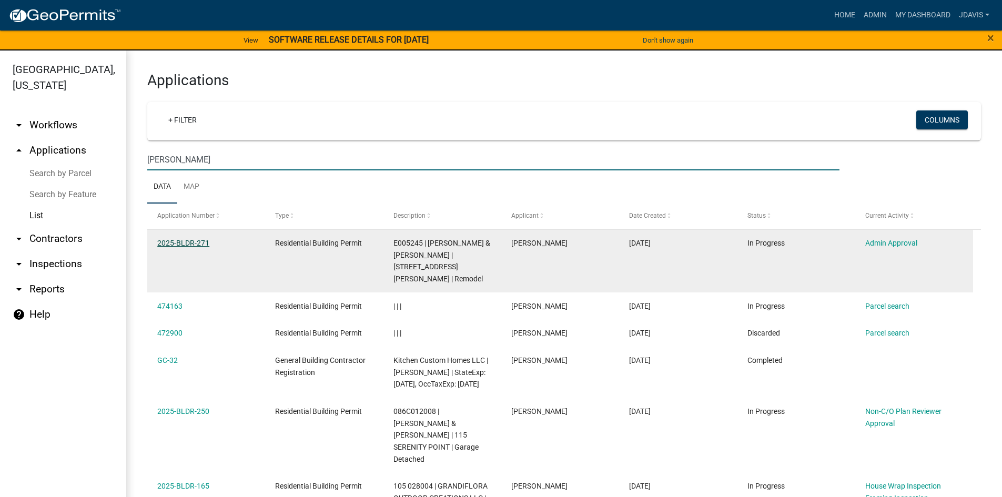
type input "[PERSON_NAME]"
click at [189, 242] on link "2025-BLDR-271" at bounding box center [183, 243] width 52 height 8
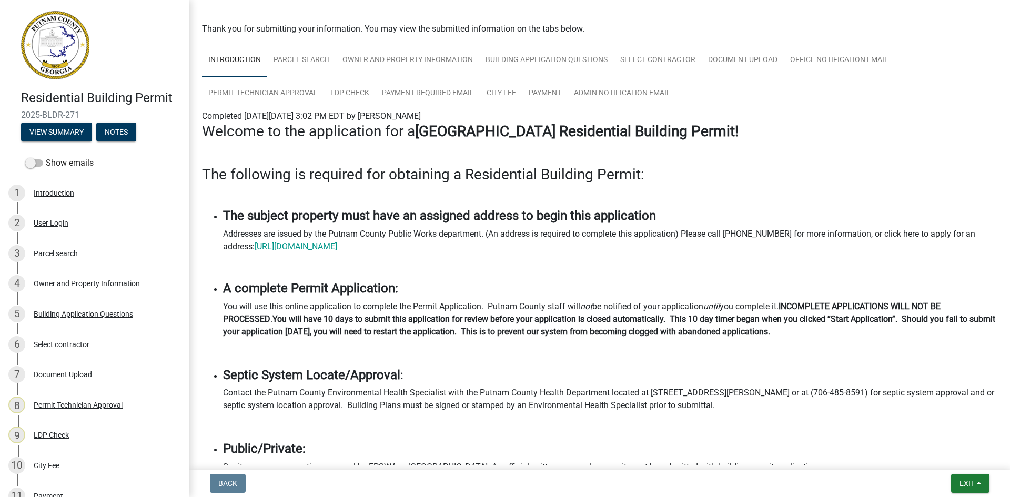
scroll to position [53, 0]
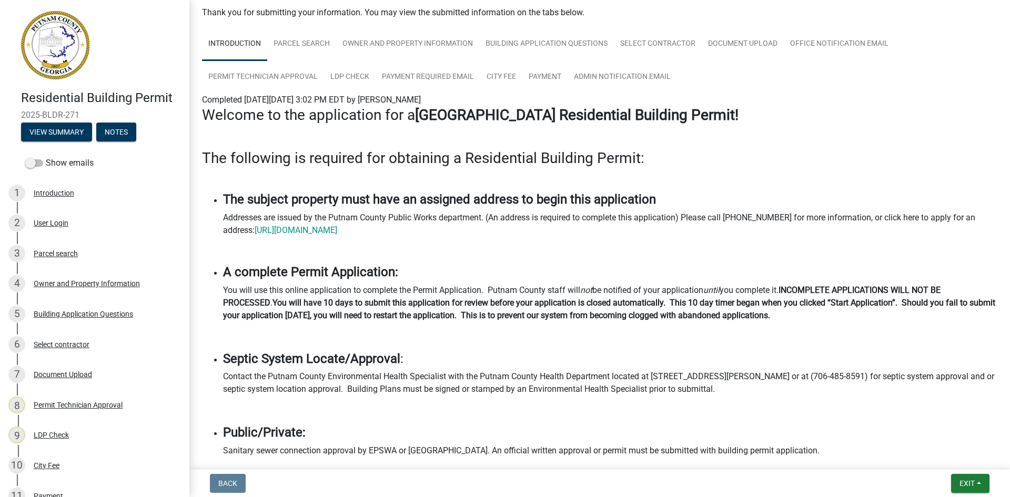
click at [681, 79] on ul "Introduction Parcel search Owner and Property Information Building Application …" at bounding box center [599, 60] width 795 height 66
click at [639, 77] on link "Admin Notification Email" at bounding box center [622, 77] width 109 height 34
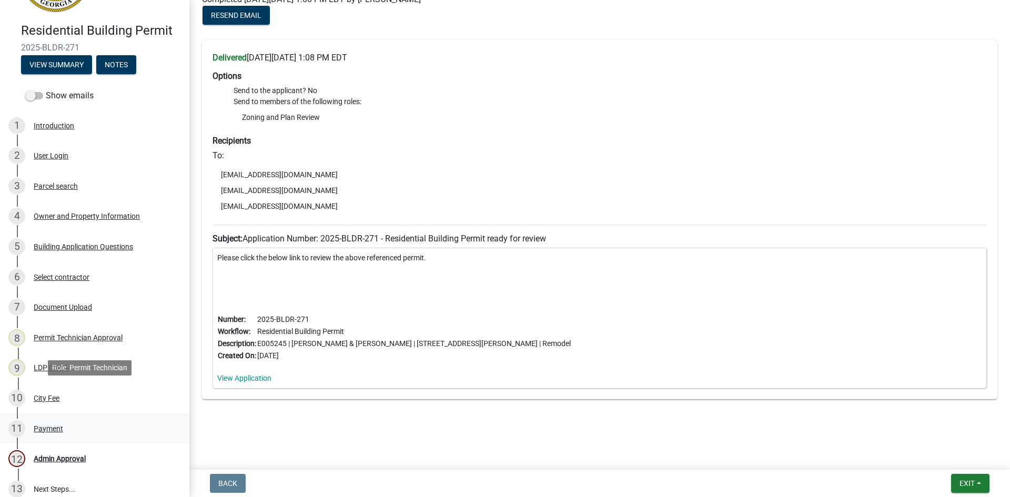
scroll to position [15, 0]
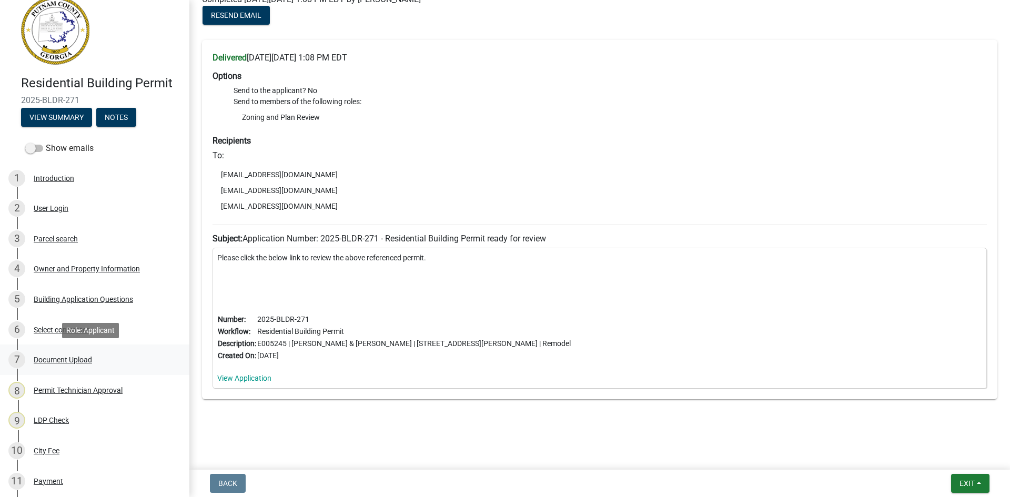
click at [77, 360] on div "Document Upload" at bounding box center [63, 359] width 58 height 7
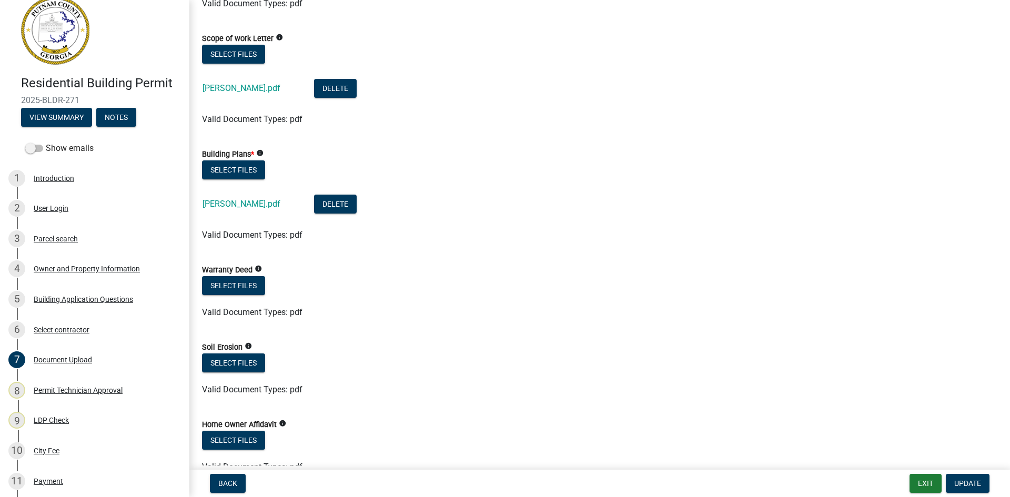
scroll to position [473, 0]
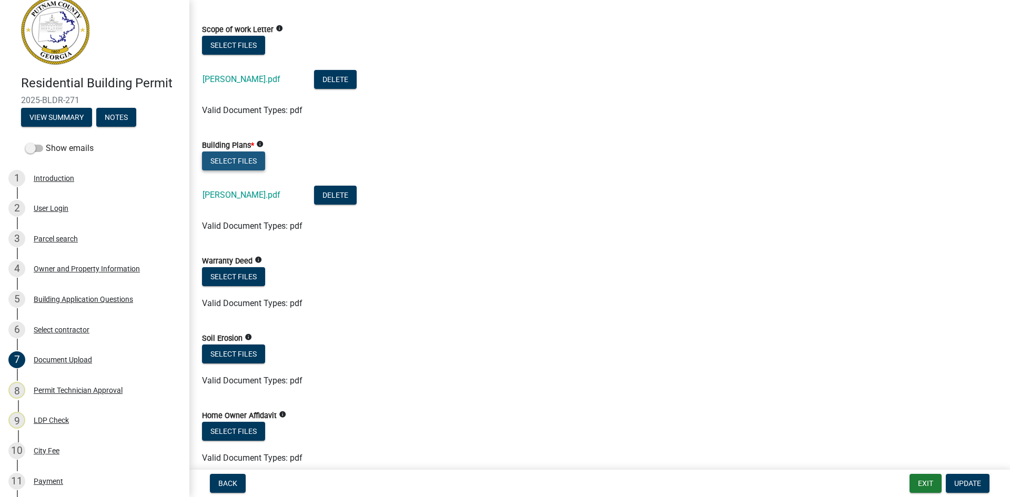
click at [250, 156] on button "Select files" at bounding box center [233, 161] width 63 height 19
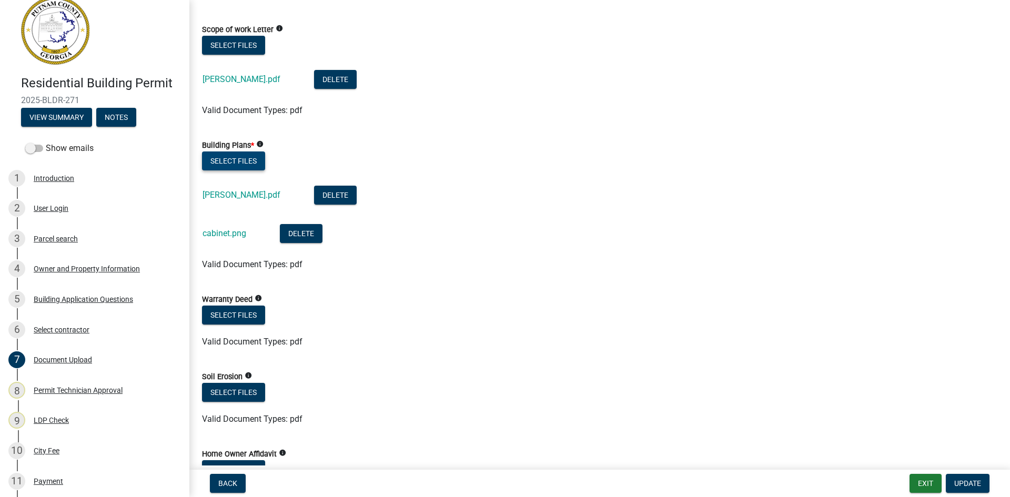
click at [250, 160] on button "Select files" at bounding box center [233, 161] width 63 height 19
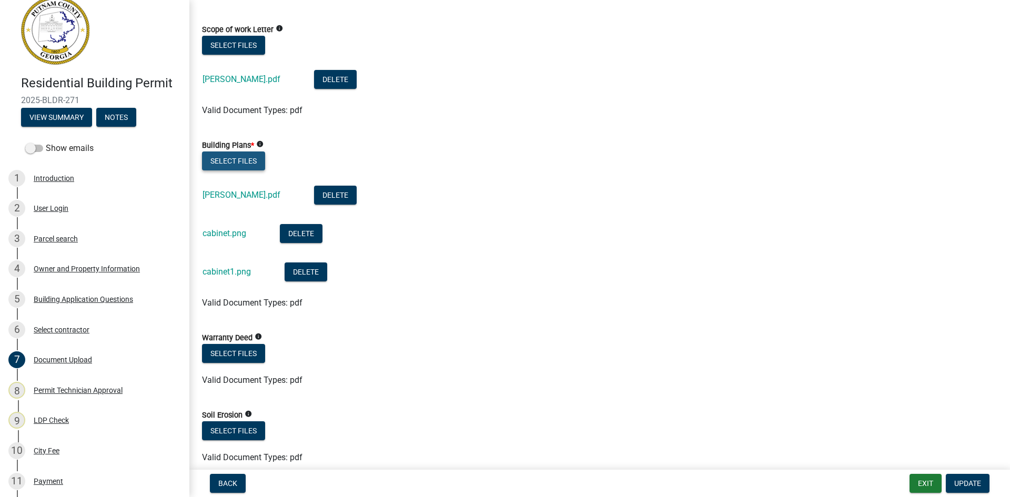
click at [243, 163] on button "Select files" at bounding box center [233, 161] width 63 height 19
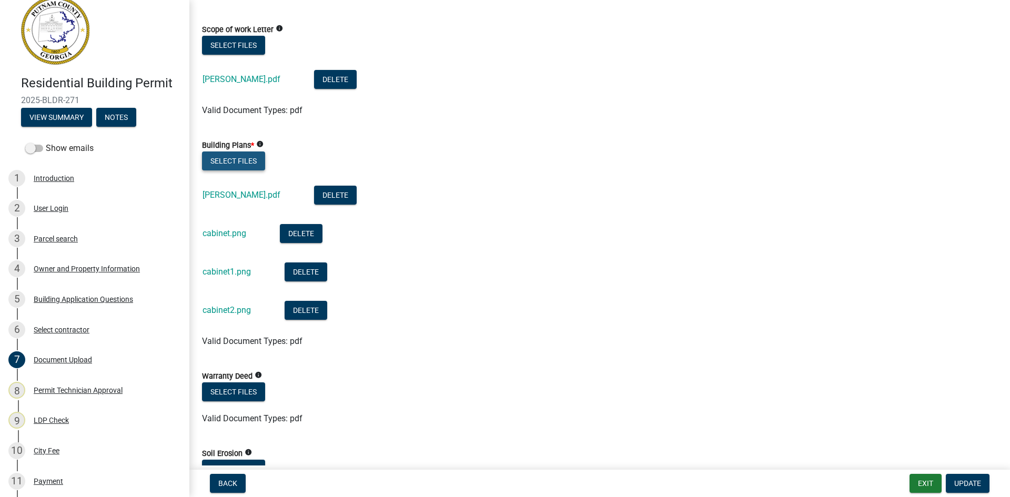
click at [247, 163] on button "Select files" at bounding box center [233, 161] width 63 height 19
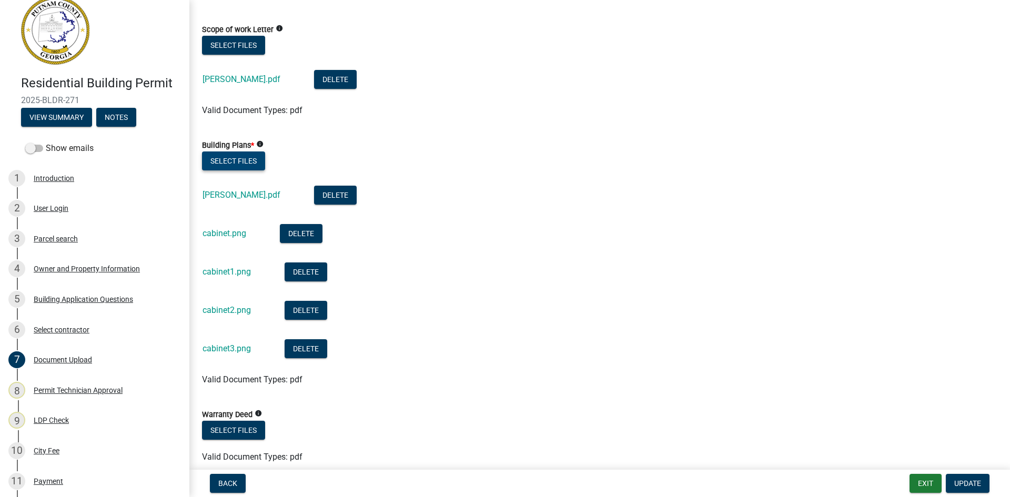
click at [248, 159] on button "Select files" at bounding box center [233, 161] width 63 height 19
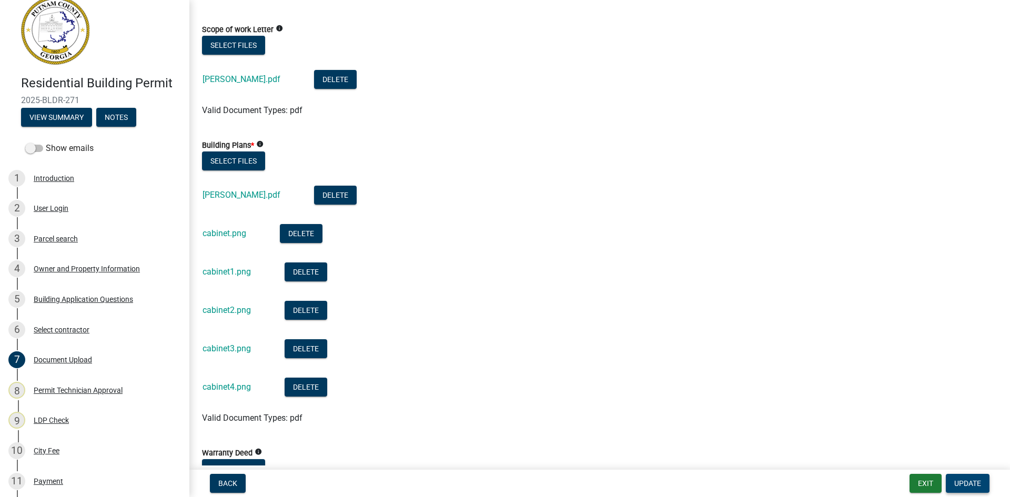
click at [957, 486] on span "Update" at bounding box center [967, 483] width 27 height 8
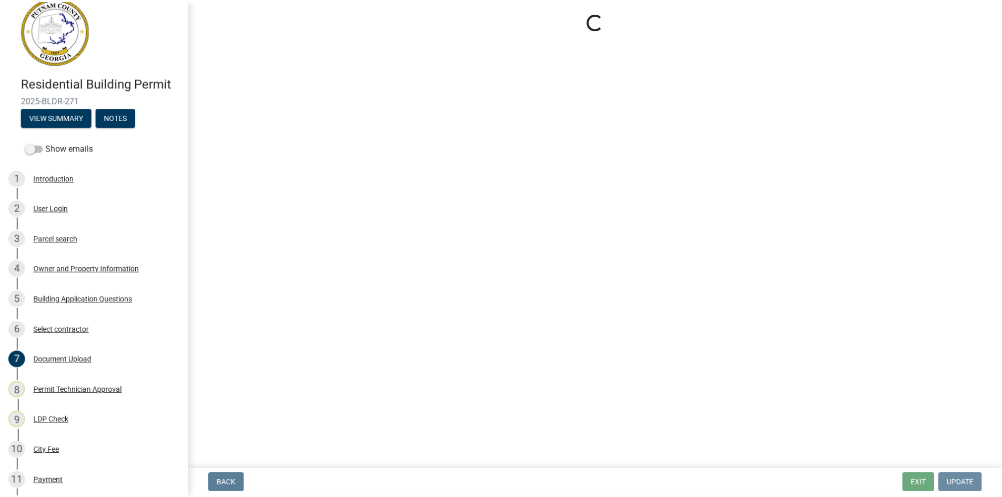
scroll to position [0, 0]
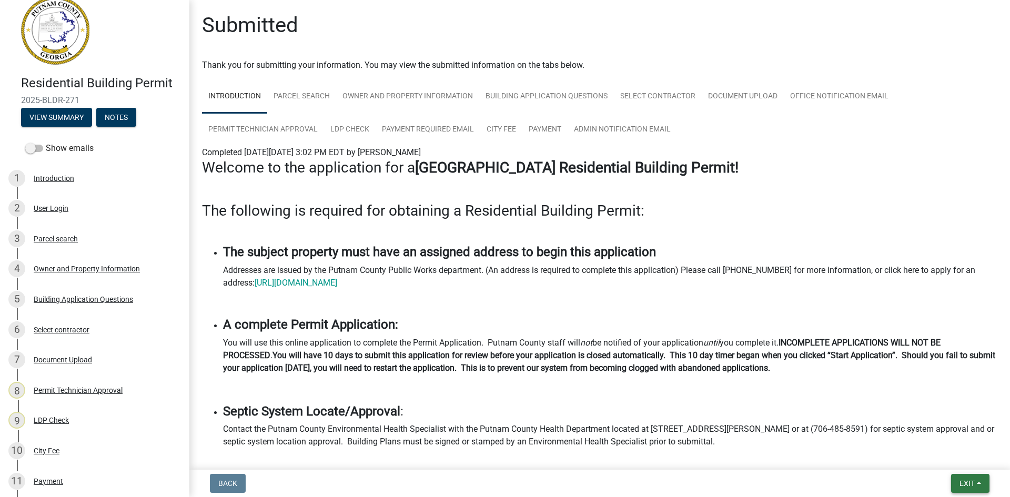
click at [974, 490] on button "Exit" at bounding box center [970, 483] width 38 height 19
click at [964, 457] on button "Save & Exit" at bounding box center [947, 455] width 84 height 25
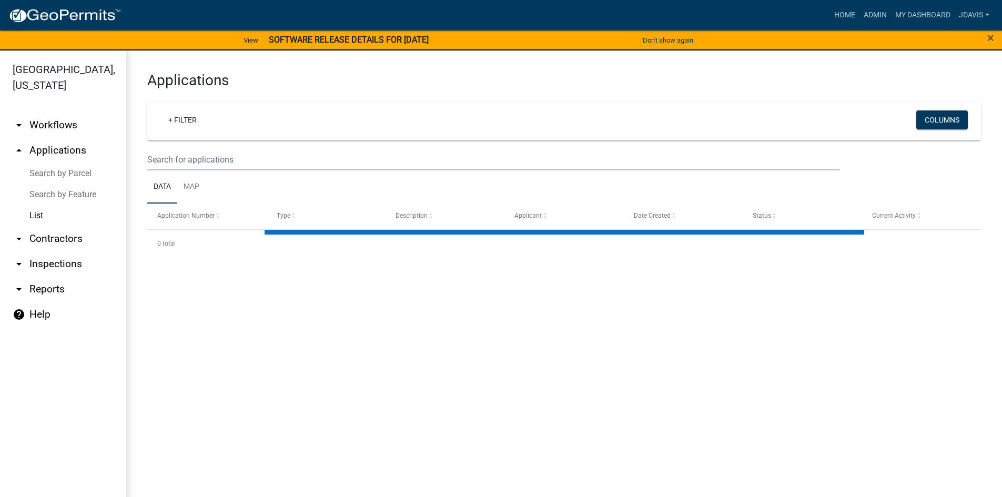
select select "2: 50"
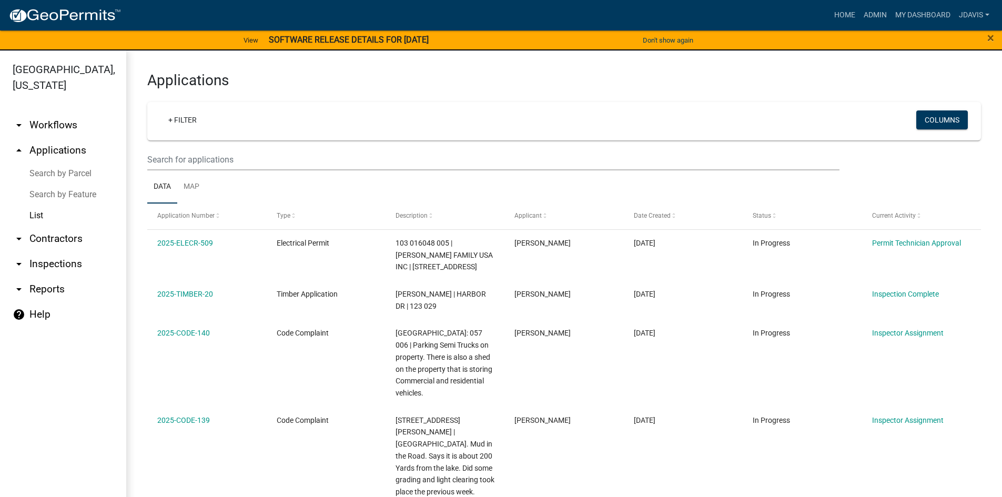
click at [70, 174] on link "Search by Parcel" at bounding box center [63, 173] width 126 height 21
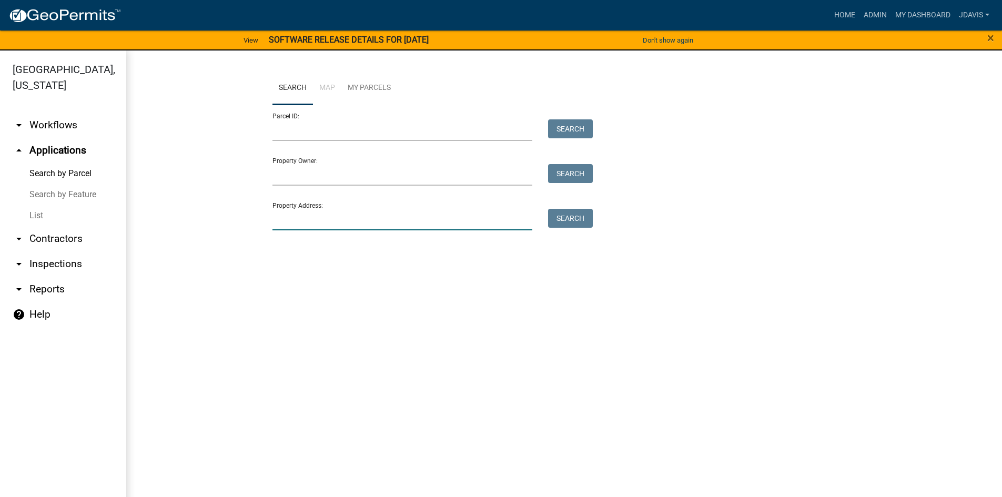
click at [336, 227] on input "Property Address:" at bounding box center [403, 220] width 260 height 22
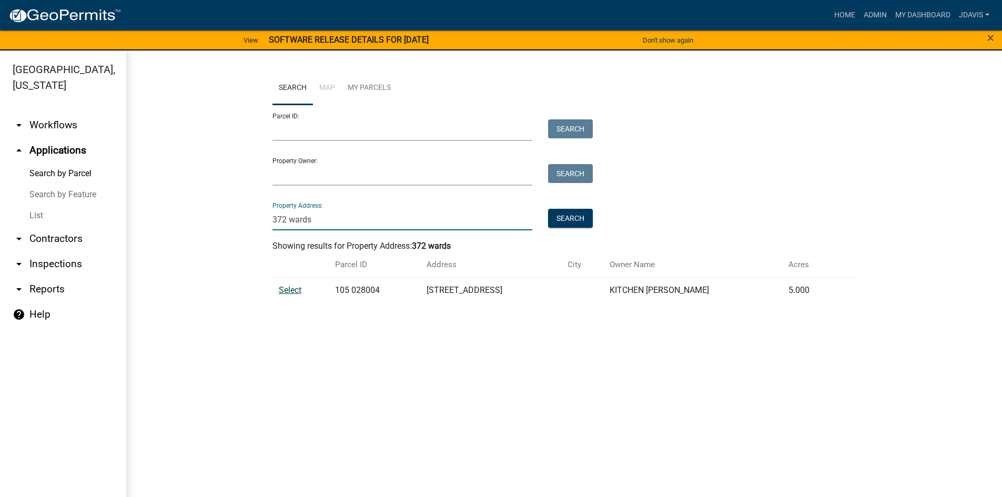
click at [287, 291] on span "Select" at bounding box center [290, 290] width 23 height 10
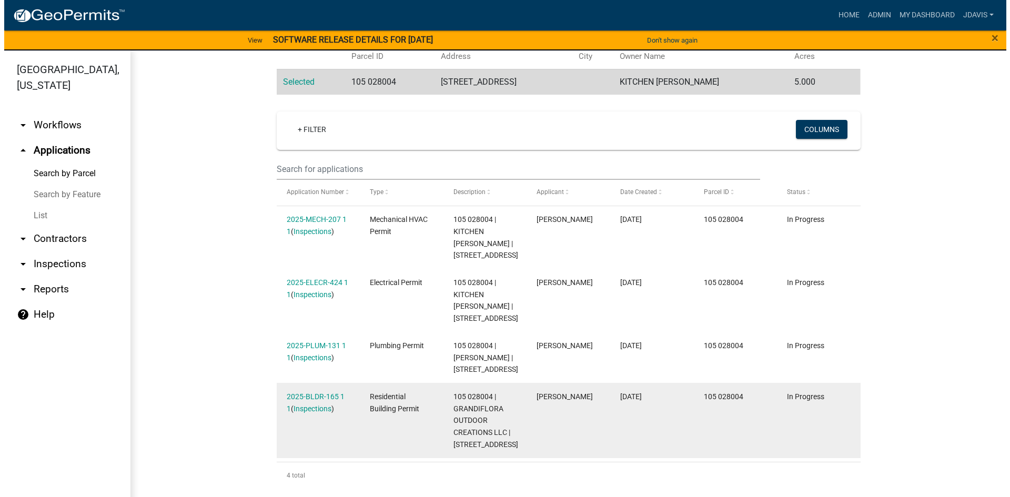
scroll to position [220, 0]
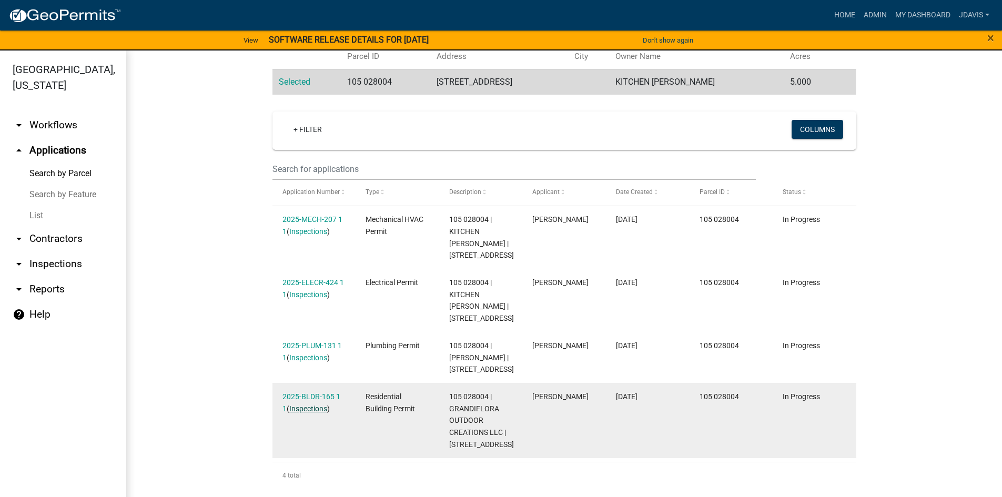
click at [312, 405] on link "Inspections" at bounding box center [308, 409] width 38 height 8
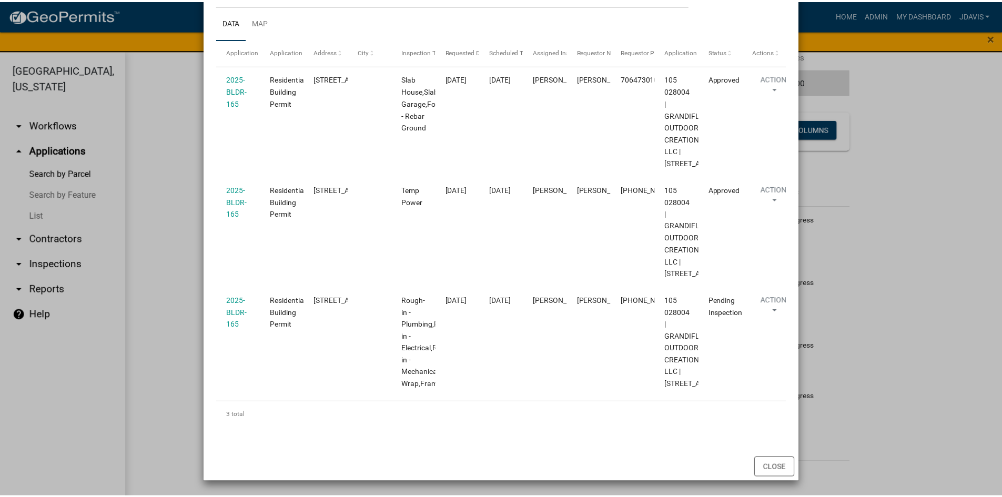
scroll to position [269, 0]
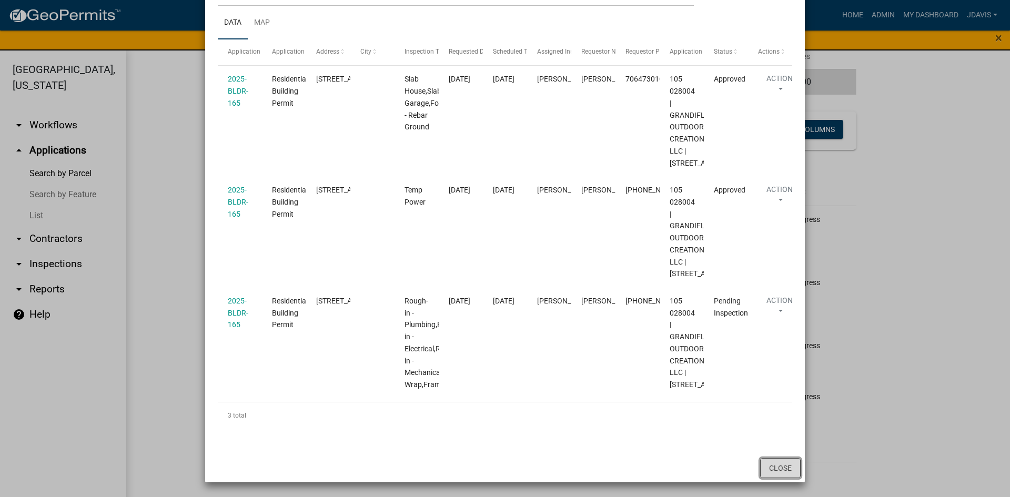
click at [782, 467] on button "Close" at bounding box center [780, 468] width 41 height 20
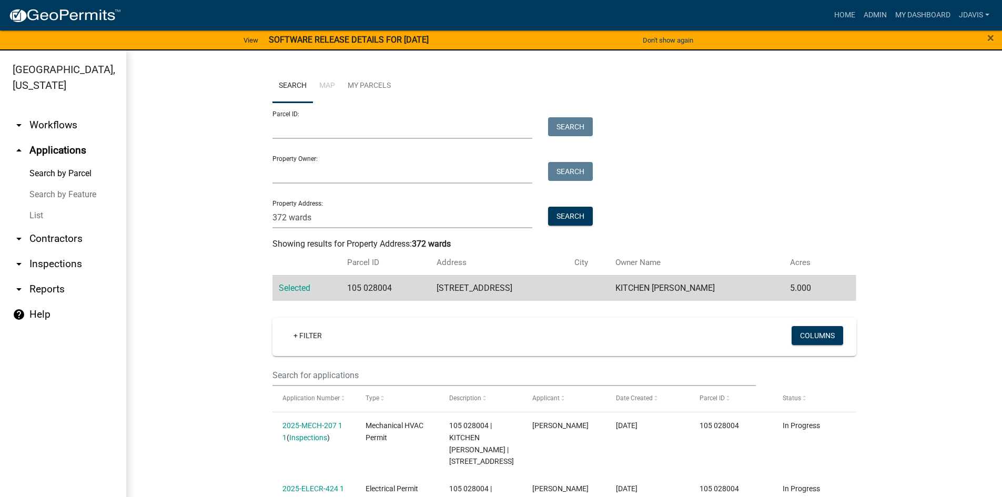
scroll to position [0, 0]
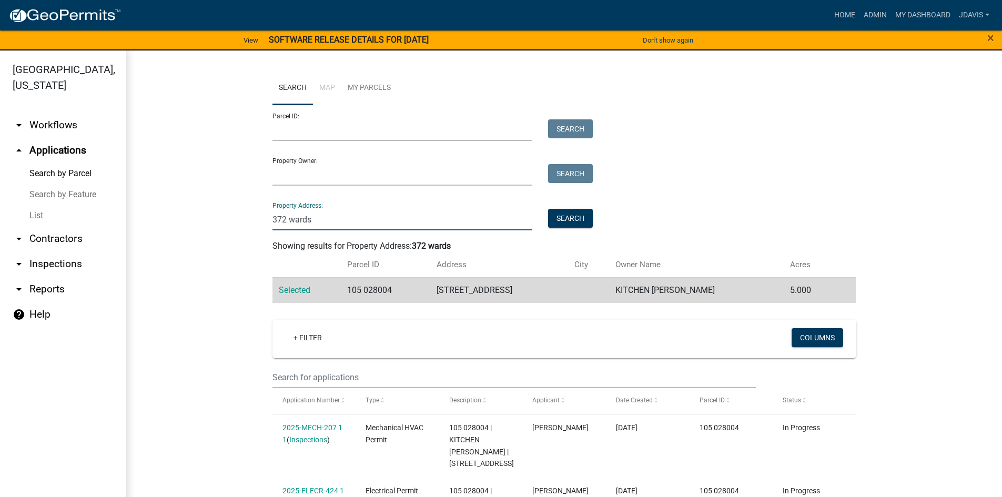
drag, startPoint x: 316, startPoint y: 220, endPoint x: 231, endPoint y: 228, distance: 85.0
click at [237, 227] on wm-workflow-application-search-view "Search Map My Parcels Parcel ID: Search Property Owner: Search Property Address…" at bounding box center [564, 385] width 834 height 626
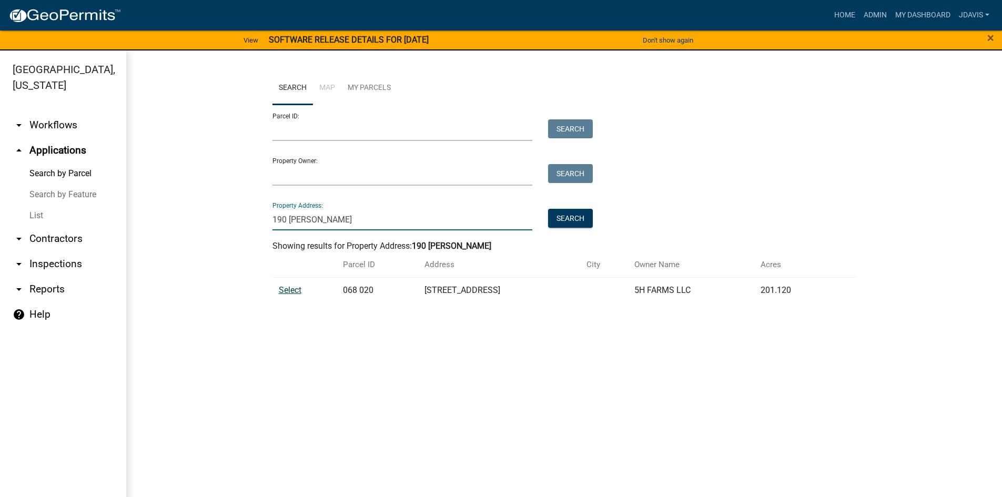
type input "190 [PERSON_NAME]"
click at [295, 289] on span "Select" at bounding box center [290, 290] width 23 height 10
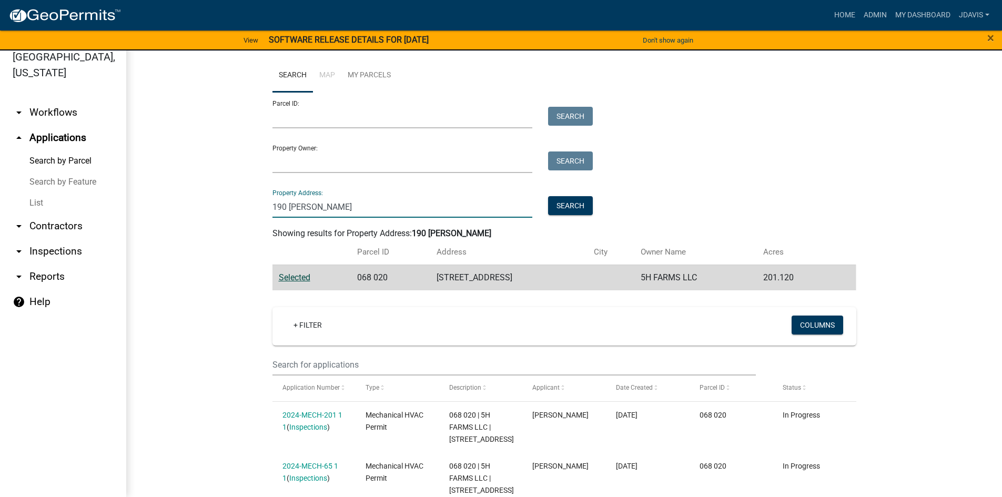
drag, startPoint x: 334, startPoint y: 211, endPoint x: 225, endPoint y: 216, distance: 109.5
click at [225, 216] on wm-workflow-application-search-view "Search Map My Parcels Parcel ID: Search Property Owner: Search Property Address…" at bounding box center [564, 373] width 834 height 629
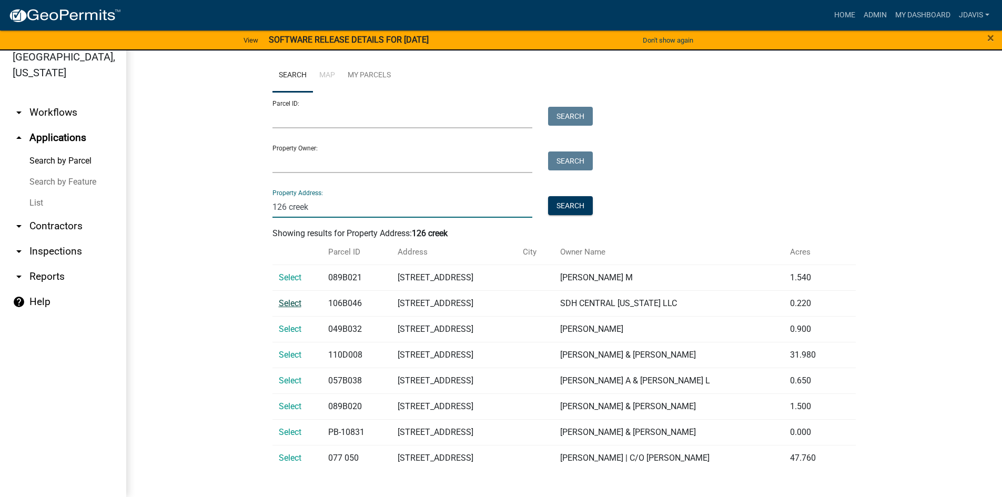
type input "126 creek"
click at [287, 301] on span "Select" at bounding box center [290, 303] width 23 height 10
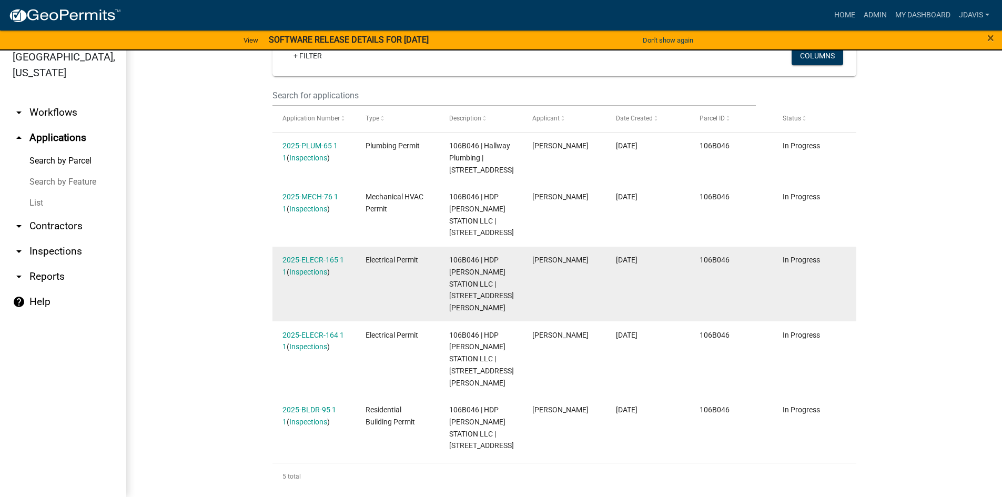
scroll to position [271, 0]
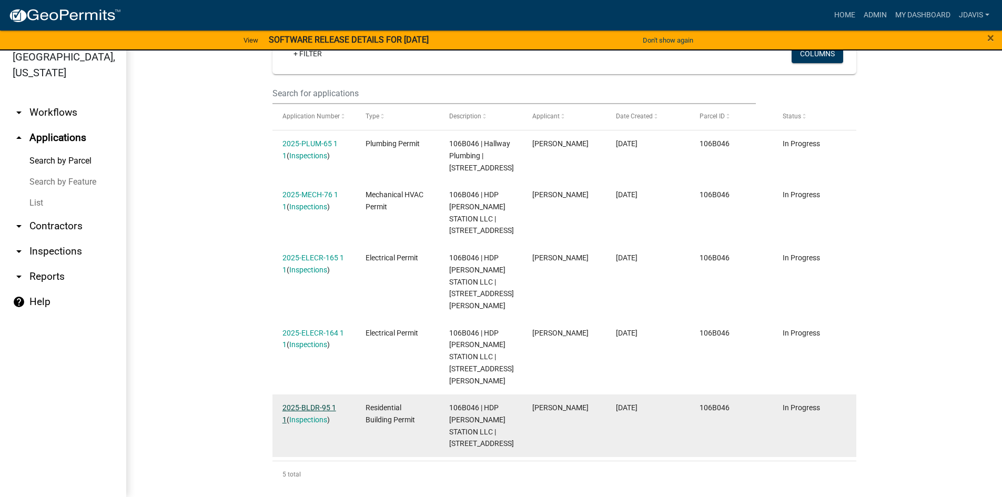
click at [308, 404] on link "2025-BLDR-95 1 1" at bounding box center [310, 414] width 54 height 21
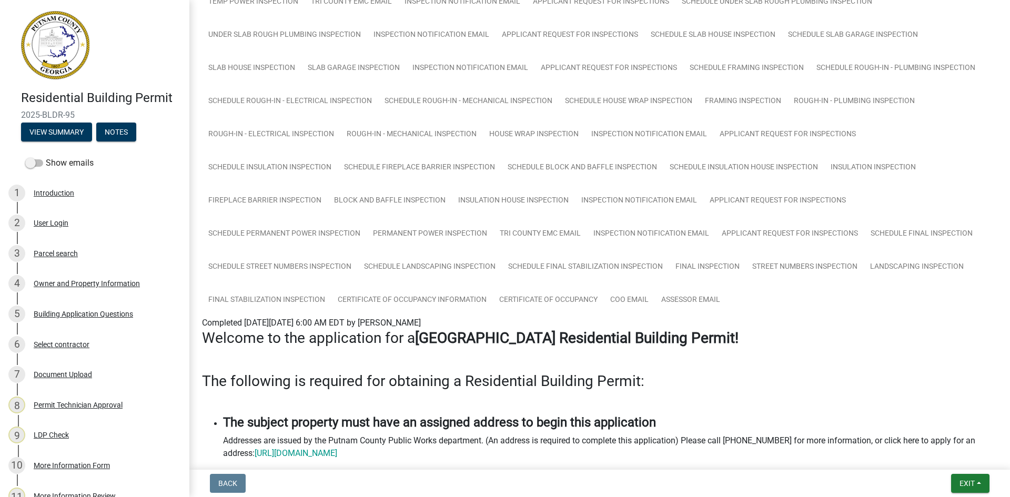
scroll to position [421, 0]
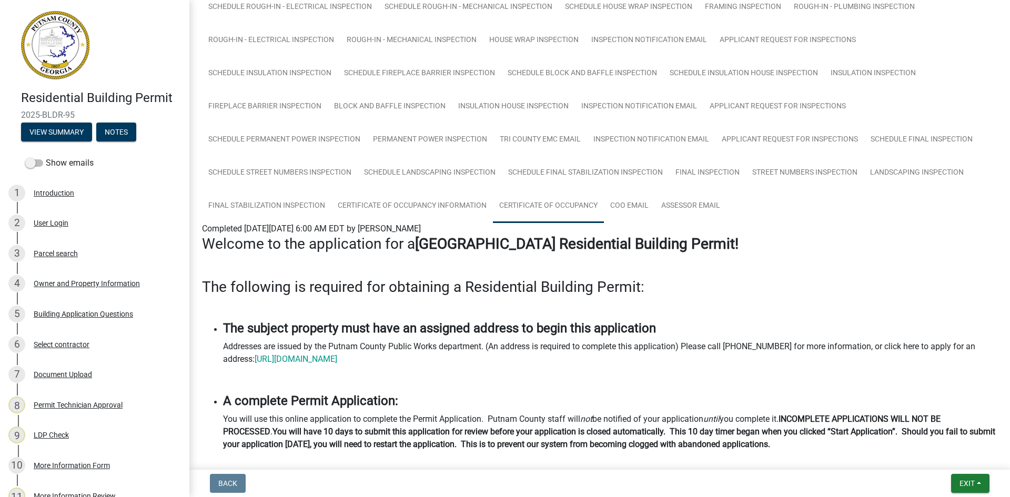
click at [569, 201] on link "Certificate of Occupancy" at bounding box center [548, 206] width 111 height 34
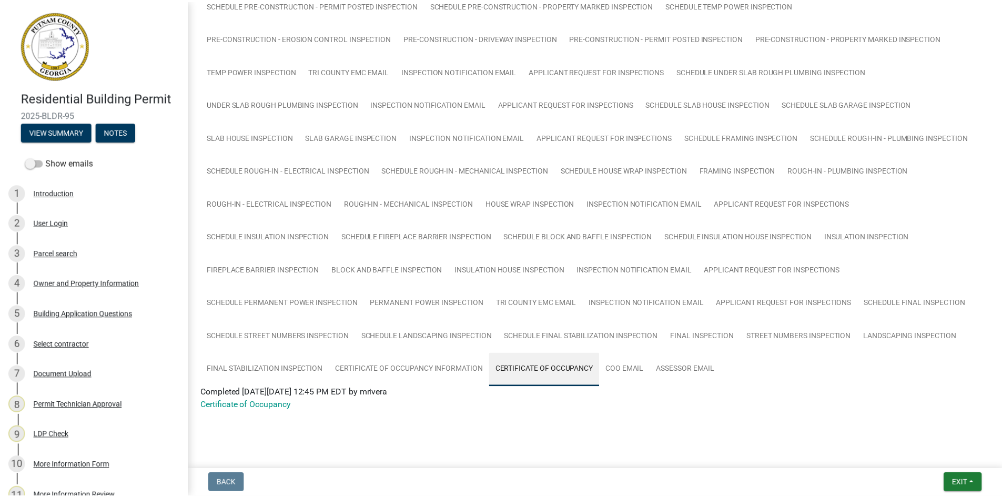
scroll to position [257, 0]
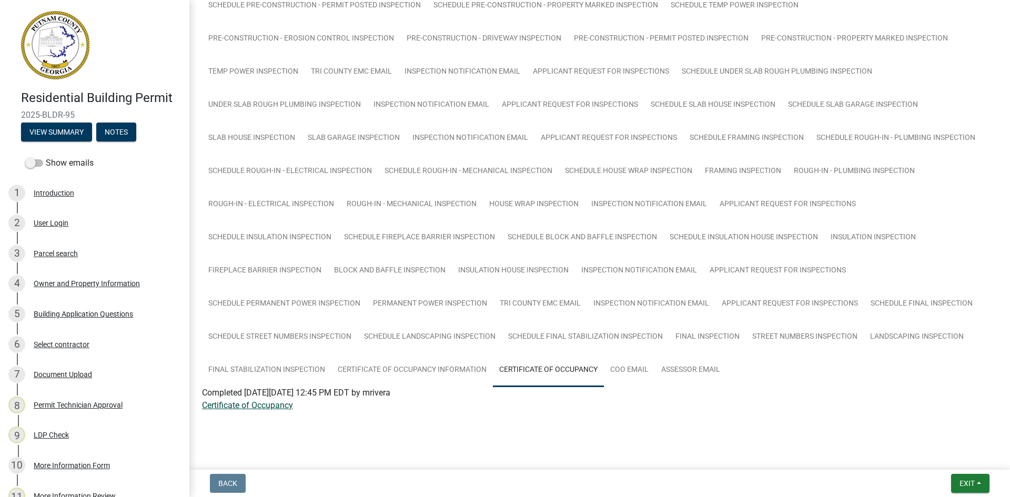
click at [281, 405] on link "Certificate of Occupancy" at bounding box center [247, 405] width 91 height 10
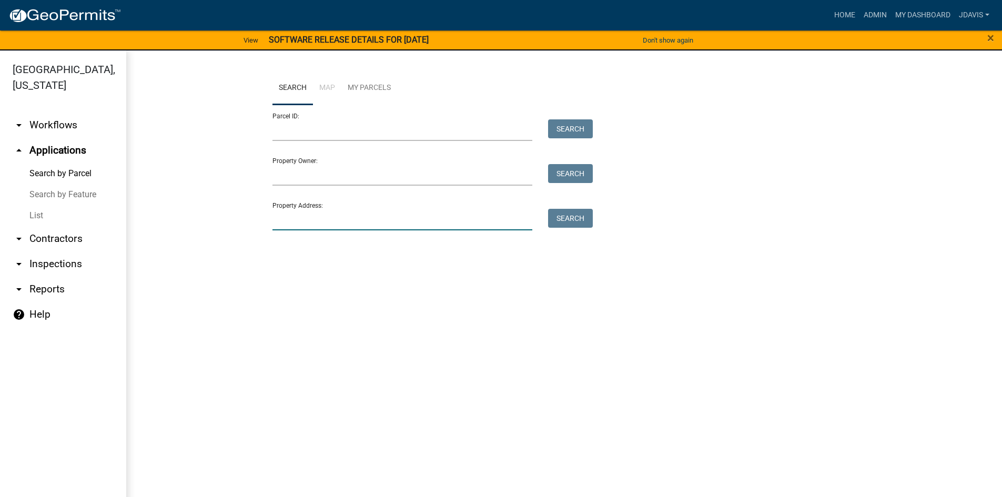
click at [309, 220] on input "Property Address:" at bounding box center [403, 220] width 260 height 22
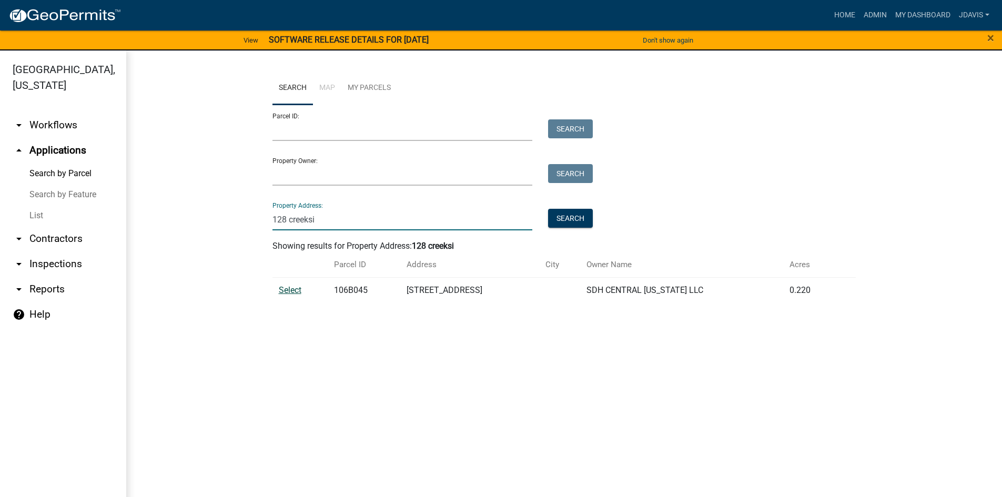
type input "128 creeksi"
click at [294, 293] on span "Select" at bounding box center [290, 290] width 23 height 10
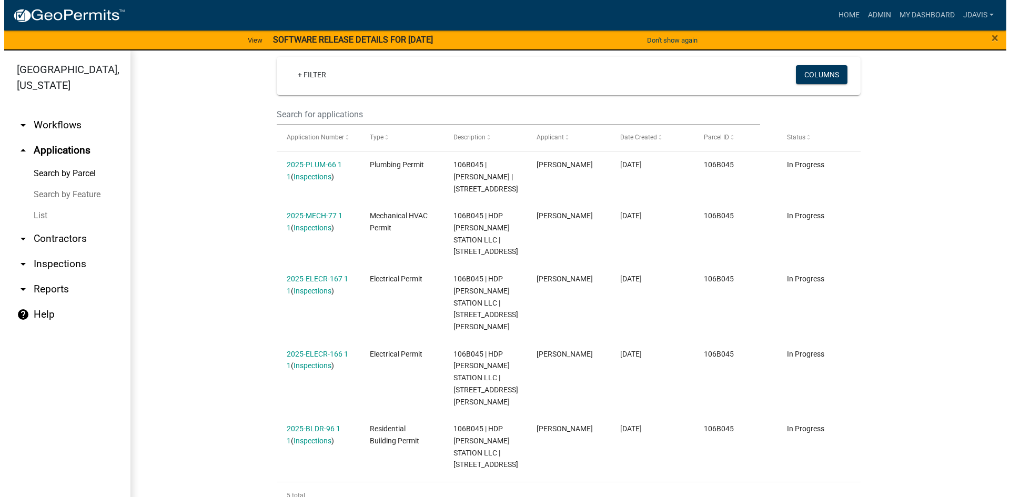
scroll to position [271, 0]
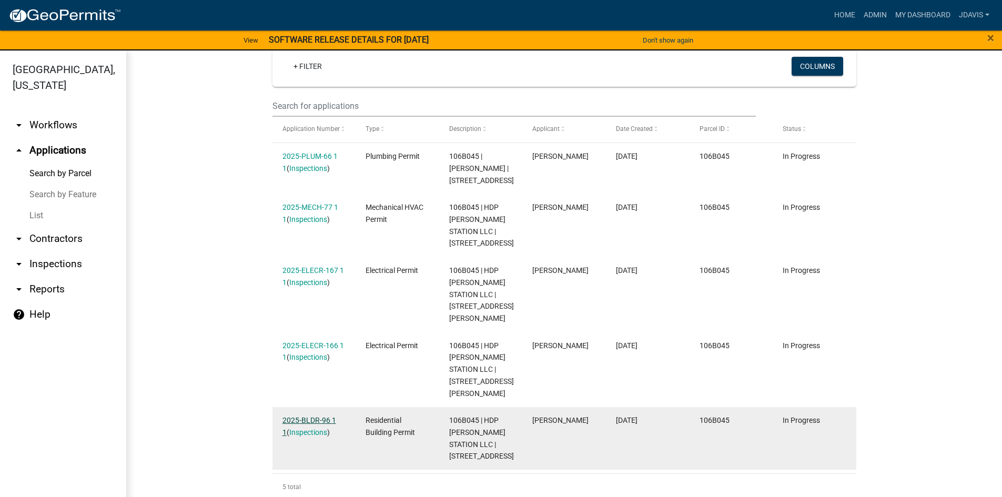
click at [308, 416] on link "2025-BLDR-96 1 1" at bounding box center [310, 426] width 54 height 21
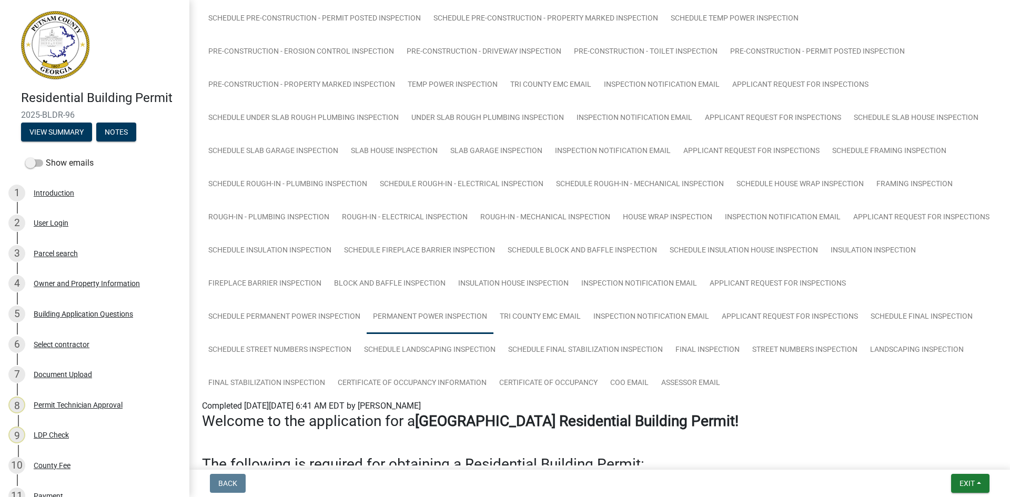
scroll to position [368, 0]
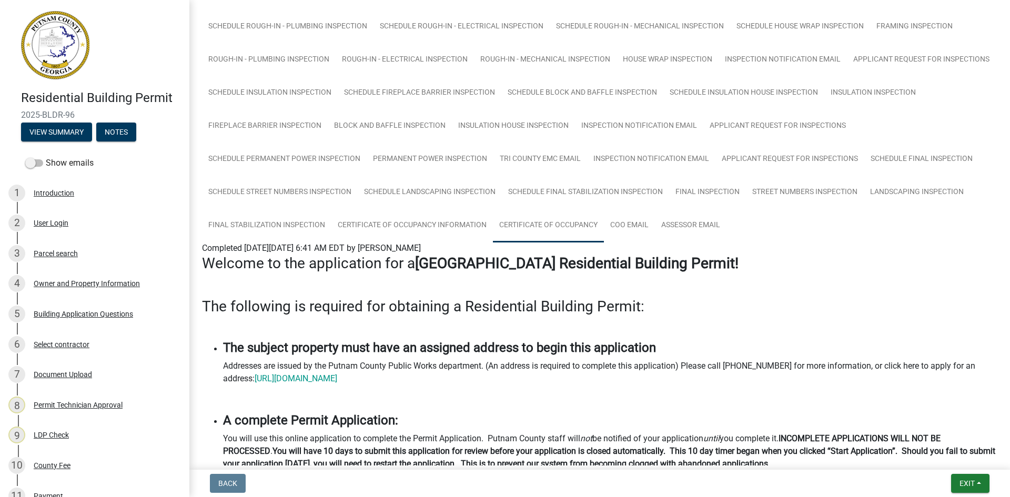
click at [552, 228] on link "Certificate of Occupancy" at bounding box center [548, 226] width 111 height 34
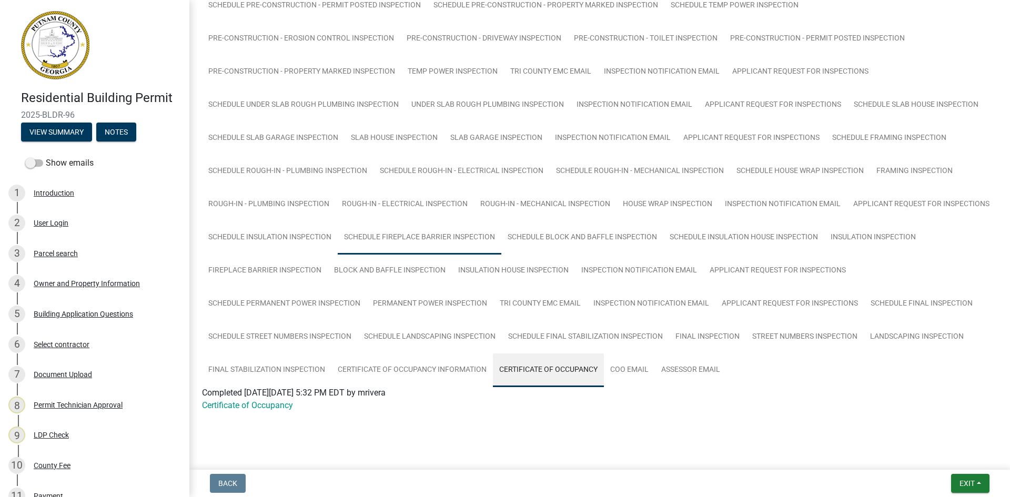
scroll to position [224, 0]
click at [270, 406] on link "Certificate of Occupancy" at bounding box center [247, 405] width 91 height 10
click at [644, 374] on link "COO Email" at bounding box center [629, 371] width 51 height 34
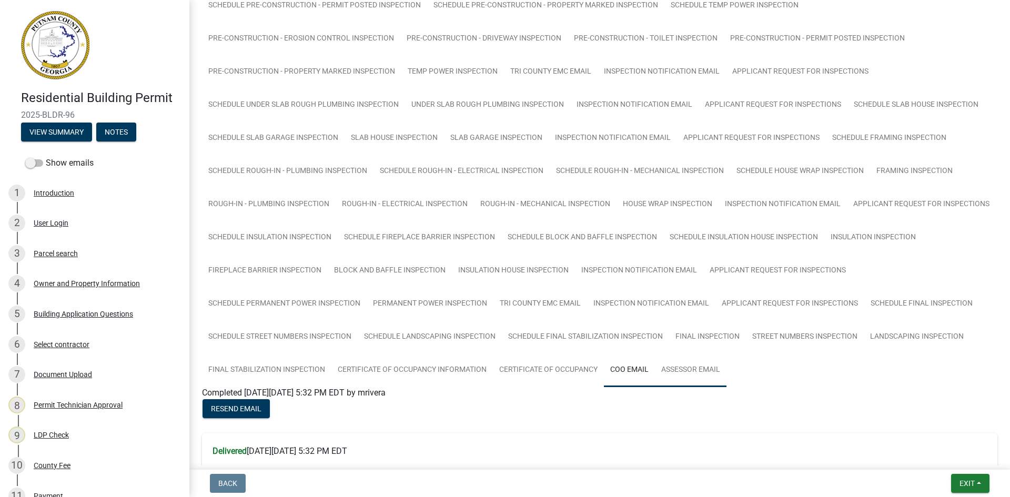
click at [708, 366] on link "Assessor Email" at bounding box center [691, 371] width 72 height 34
